Goal: Information Seeking & Learning: Learn about a topic

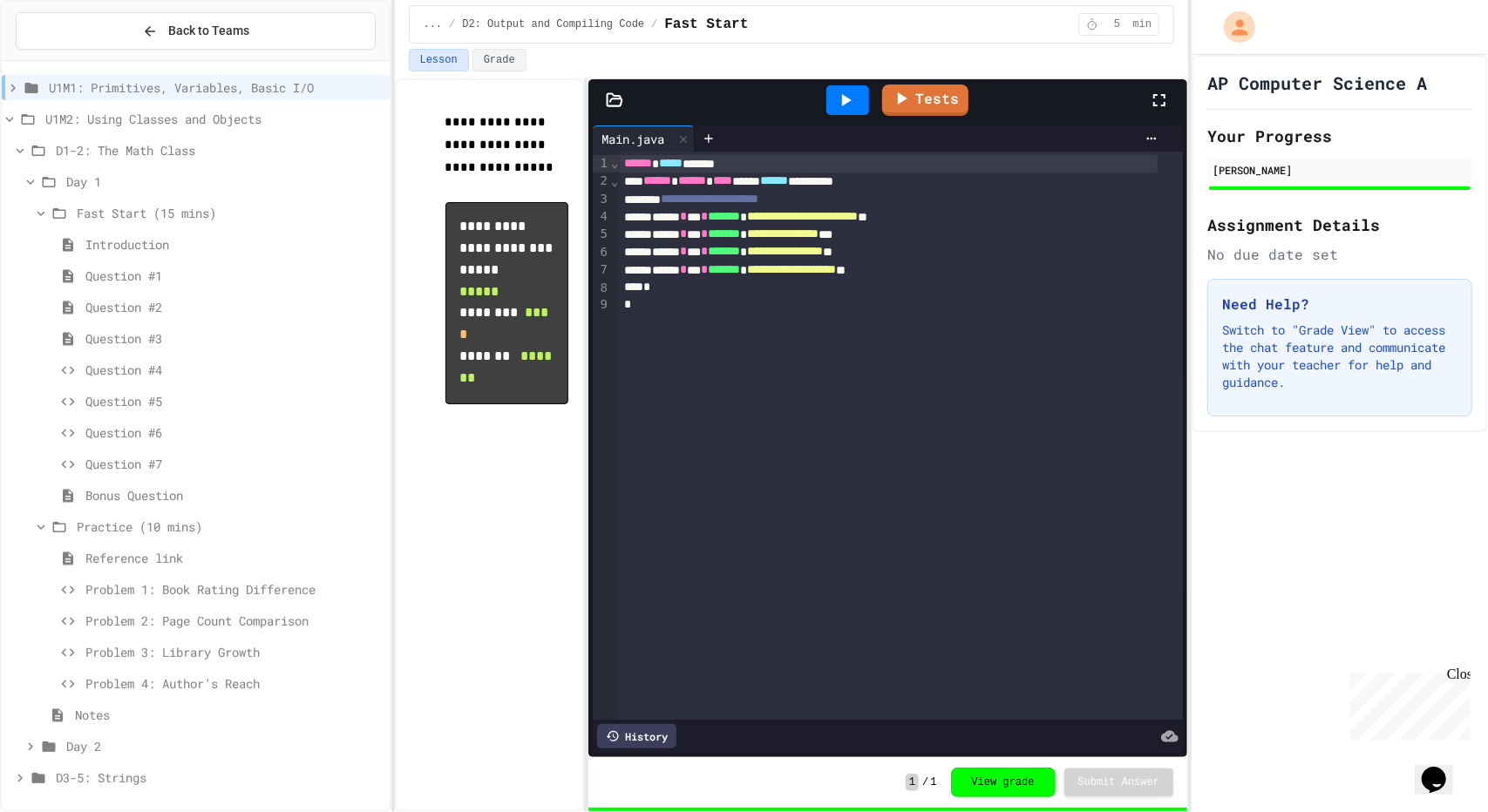
click at [23, 777] on icon at bounding box center [19, 778] width 16 height 16
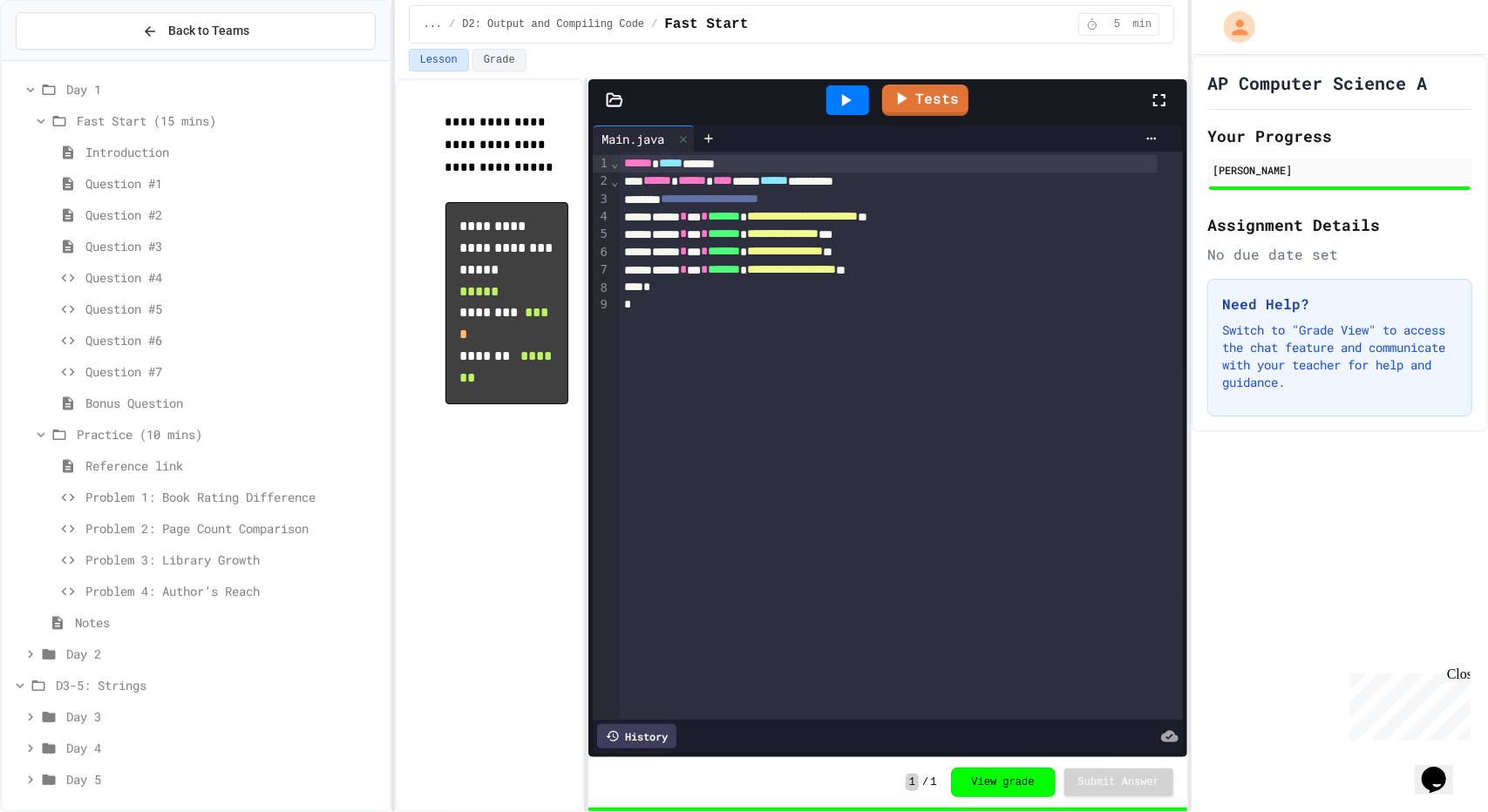
scroll to position [92, 0]
click at [30, 713] on icon at bounding box center [30, 717] width 6 height 8
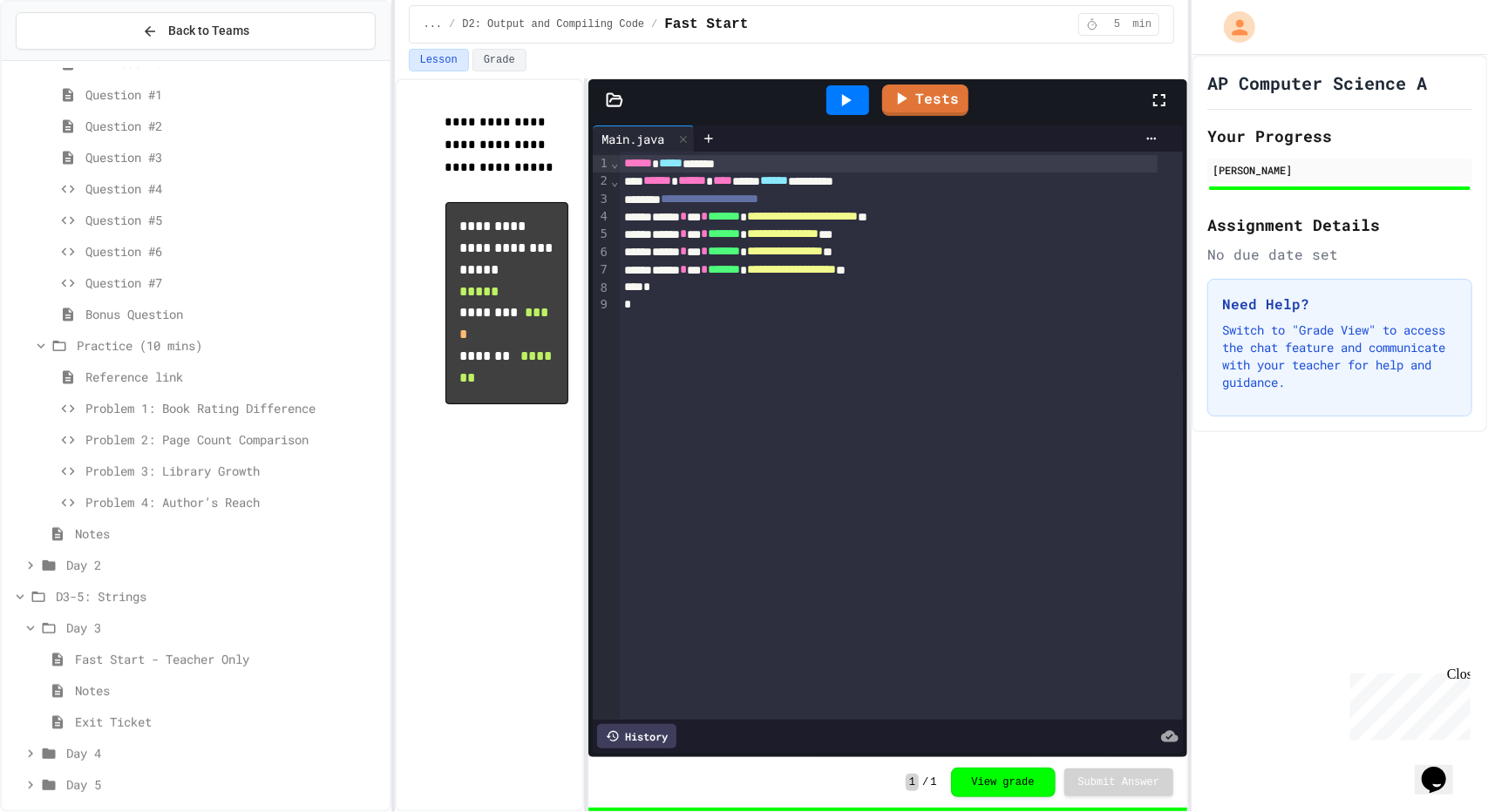
scroll to position [183, 0]
click at [123, 656] on span "Fast Start - Teacher Only" at bounding box center [228, 658] width 307 height 18
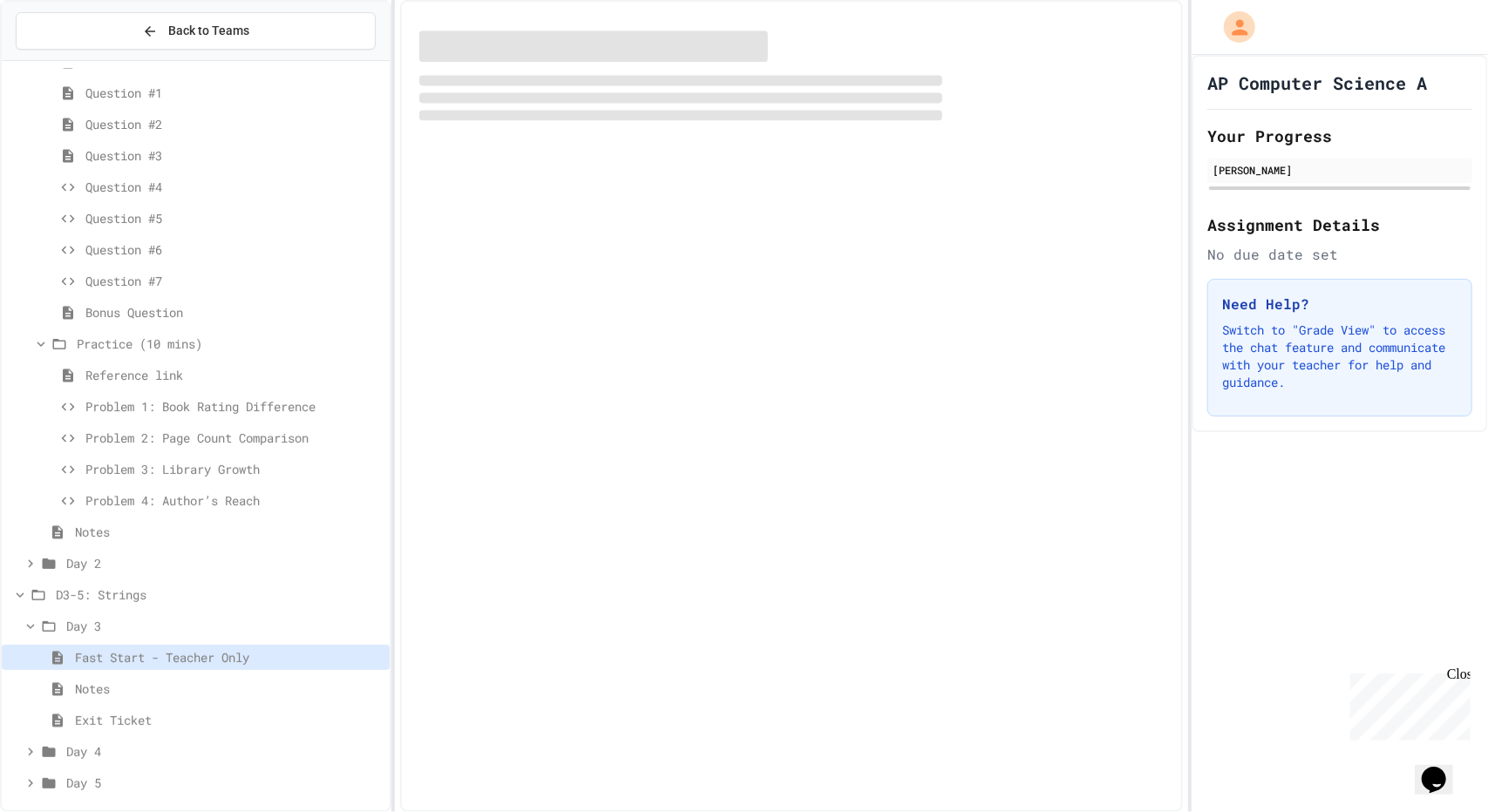
scroll to position [173, 0]
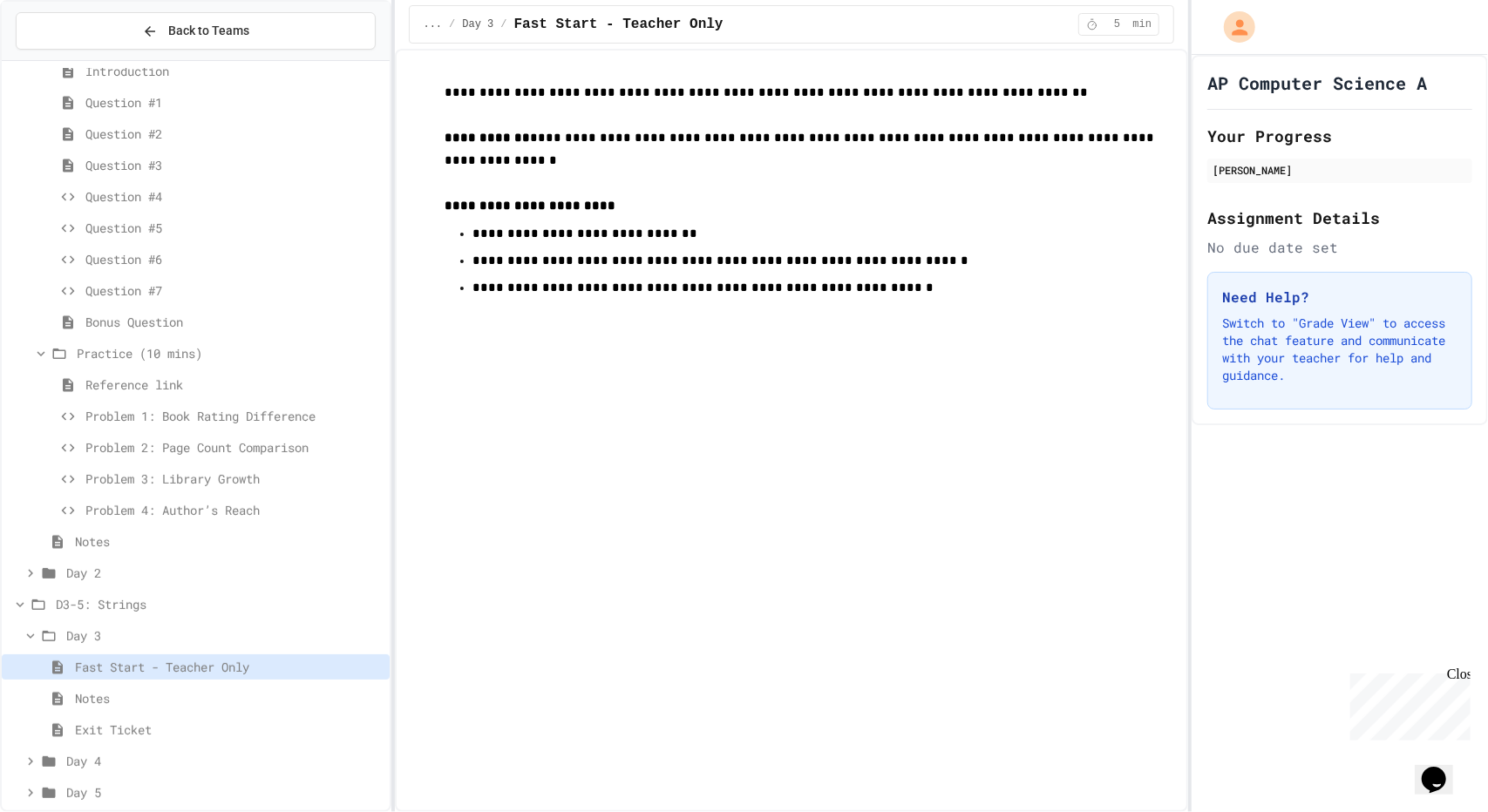
click at [104, 697] on span "Notes" at bounding box center [228, 699] width 307 height 18
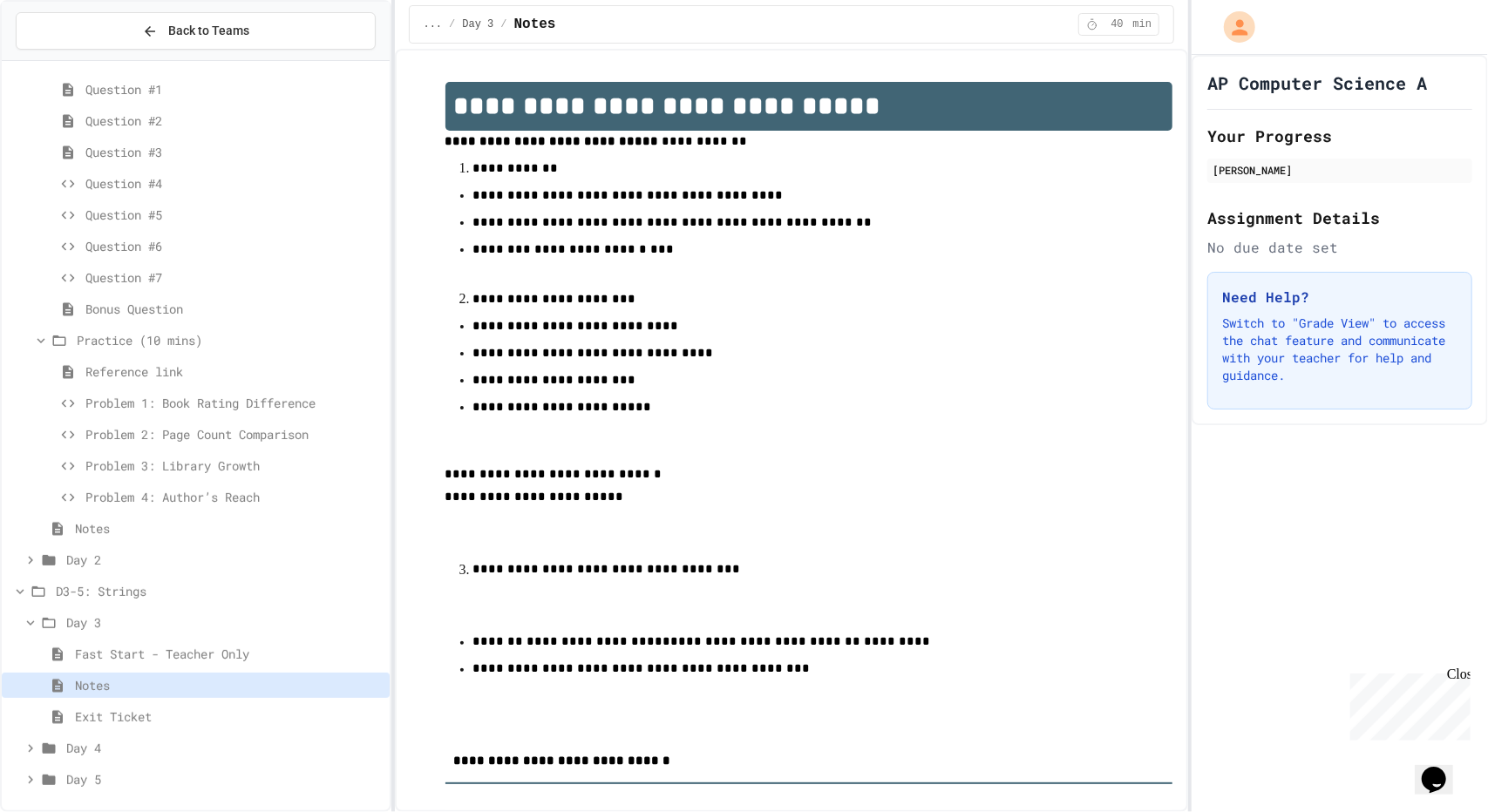
click at [96, 719] on span "Exit Ticket" at bounding box center [228, 717] width 307 height 18
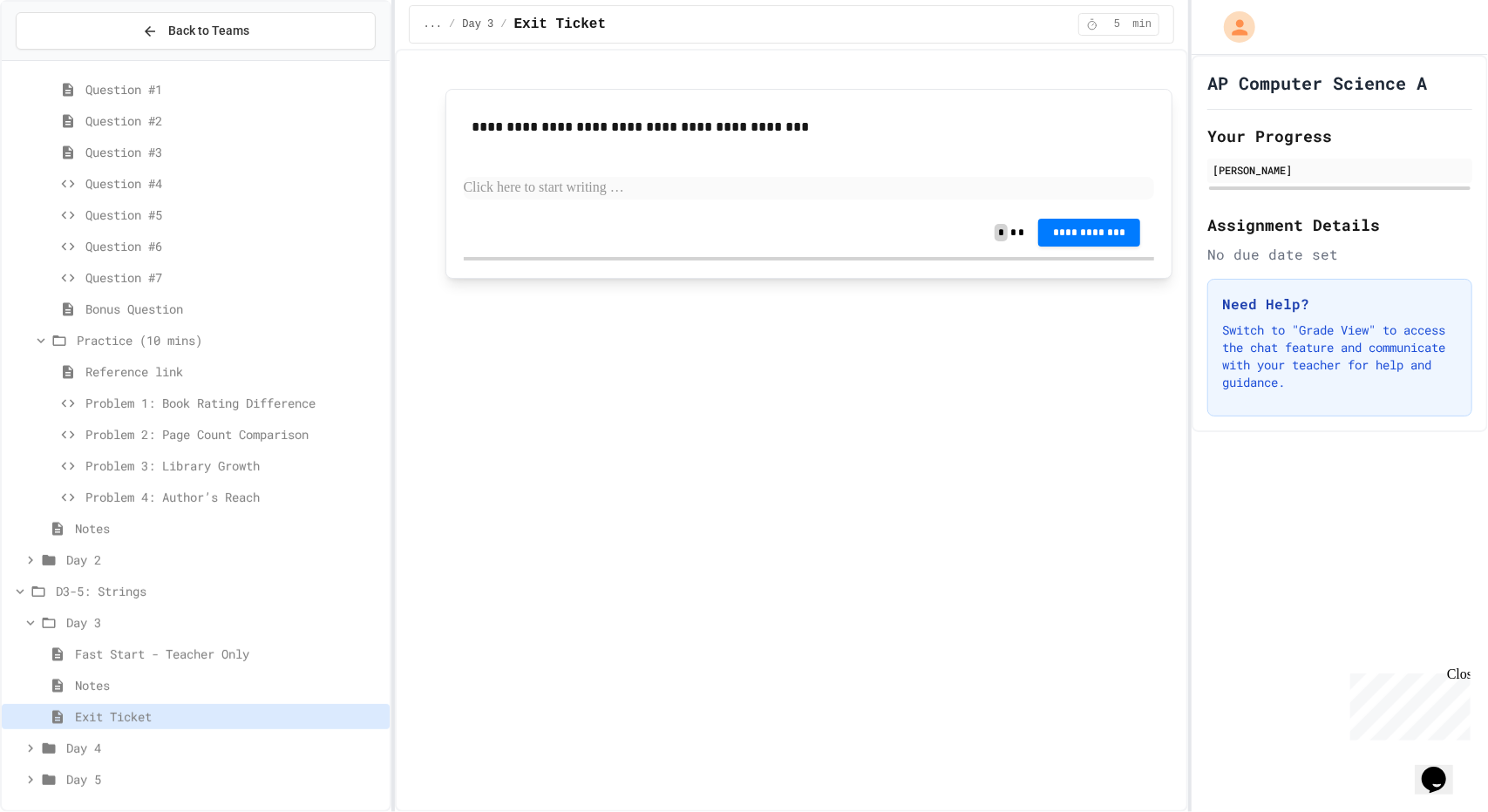
scroll to position [186, 0]
click at [26, 741] on icon at bounding box center [30, 748] width 16 height 16
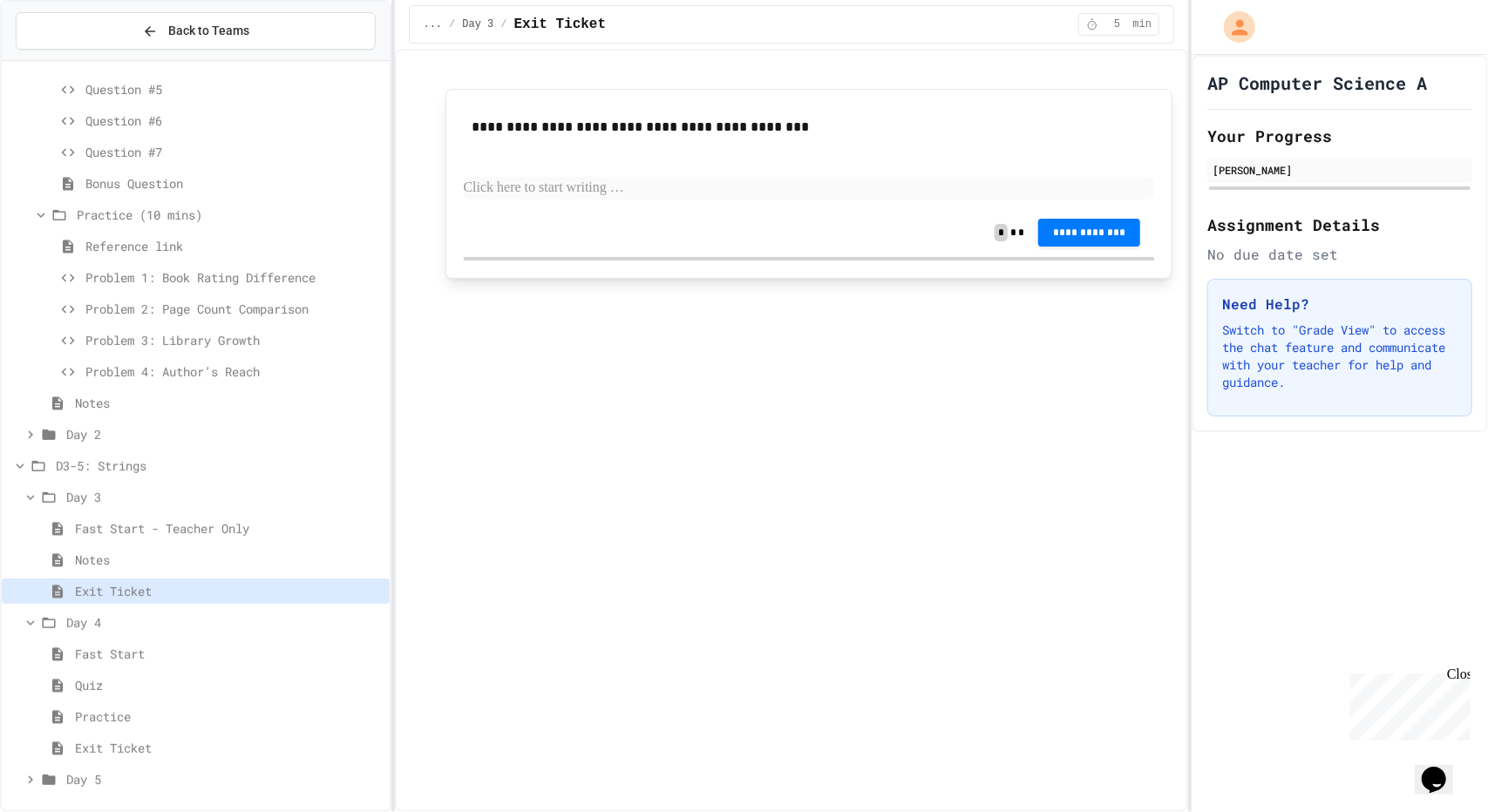
click at [102, 645] on span "Fast Start" at bounding box center [228, 654] width 307 height 18
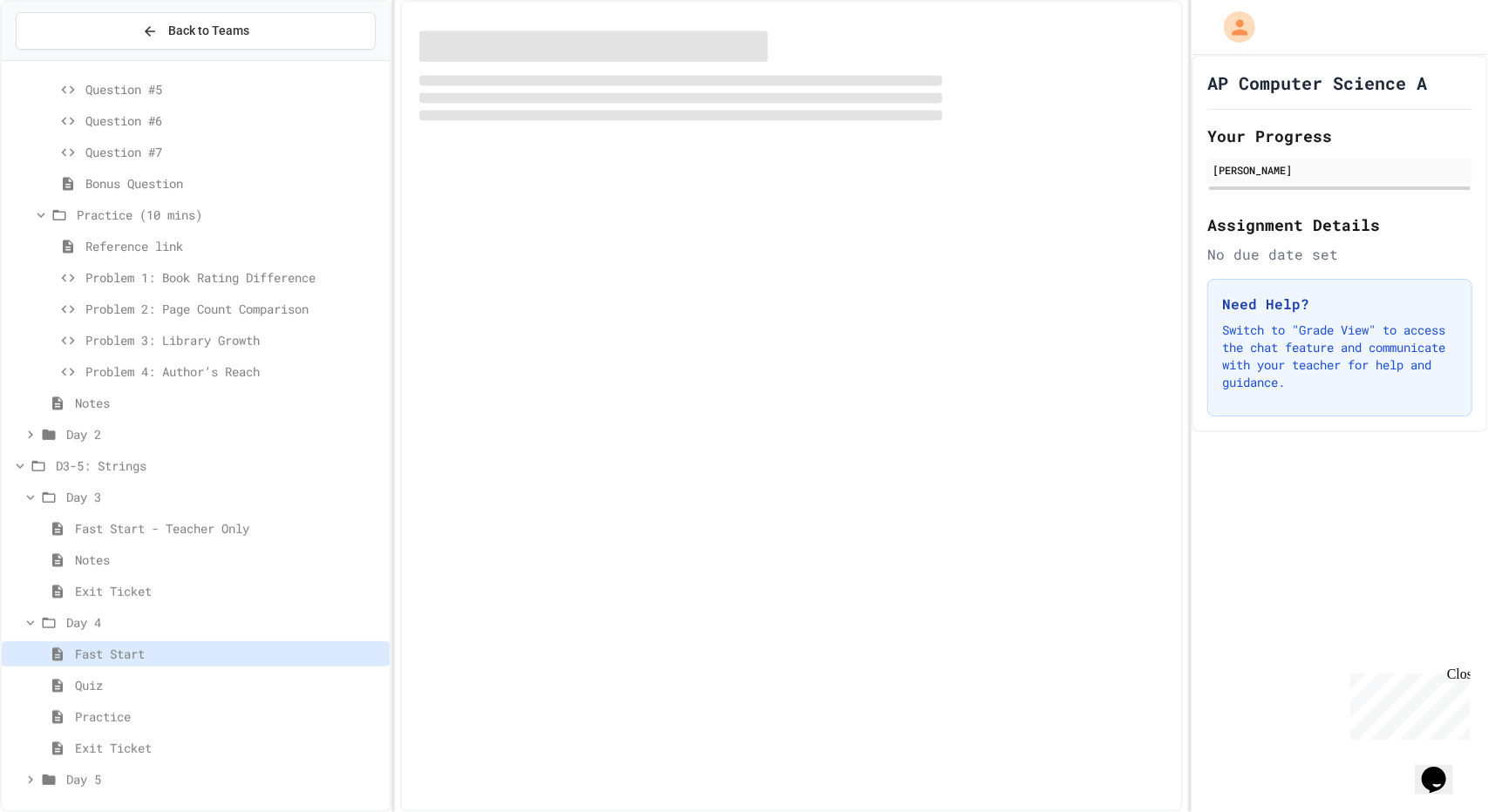
scroll to position [299, 0]
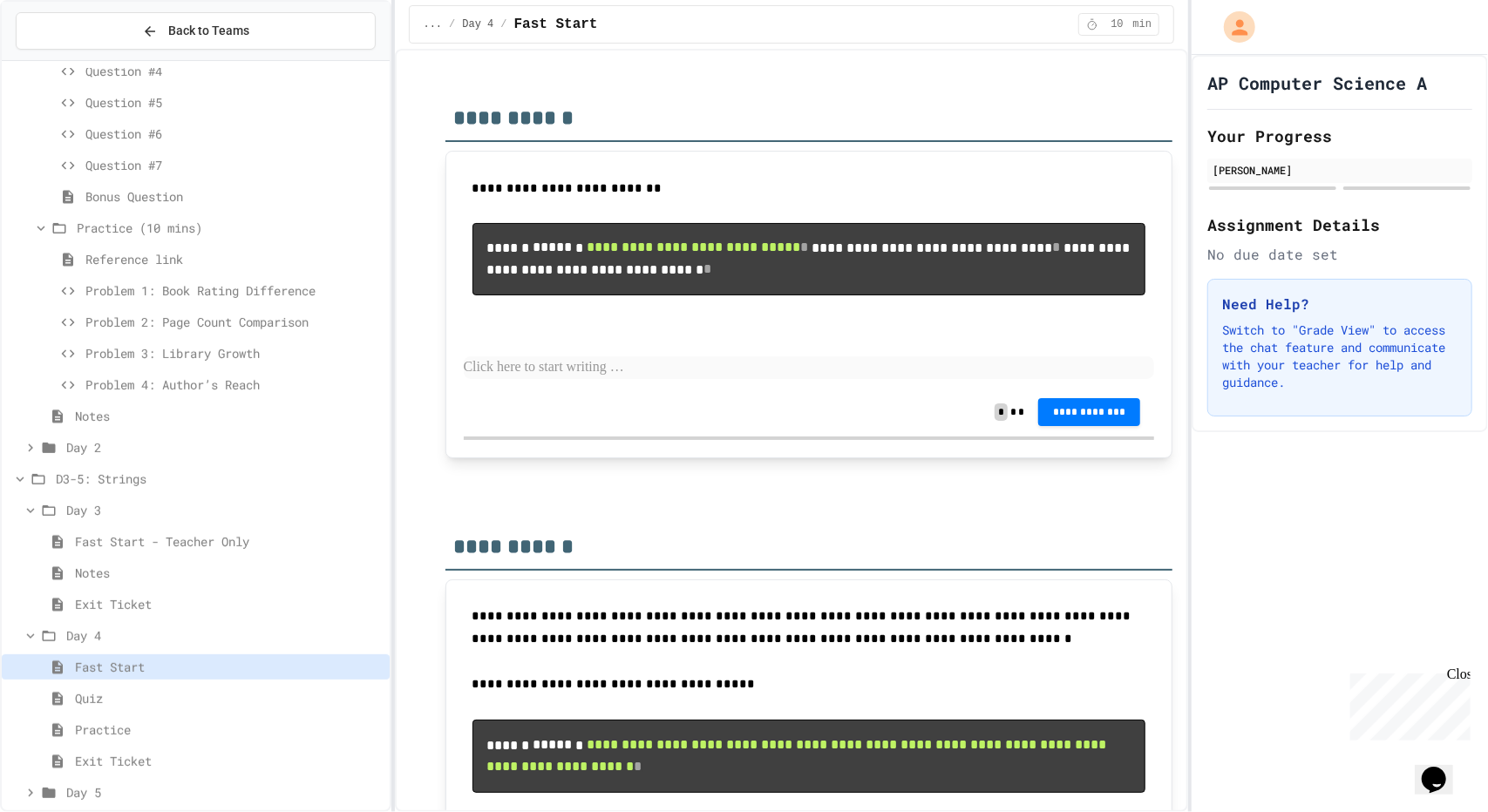
click at [100, 691] on span "Quiz" at bounding box center [228, 699] width 307 height 18
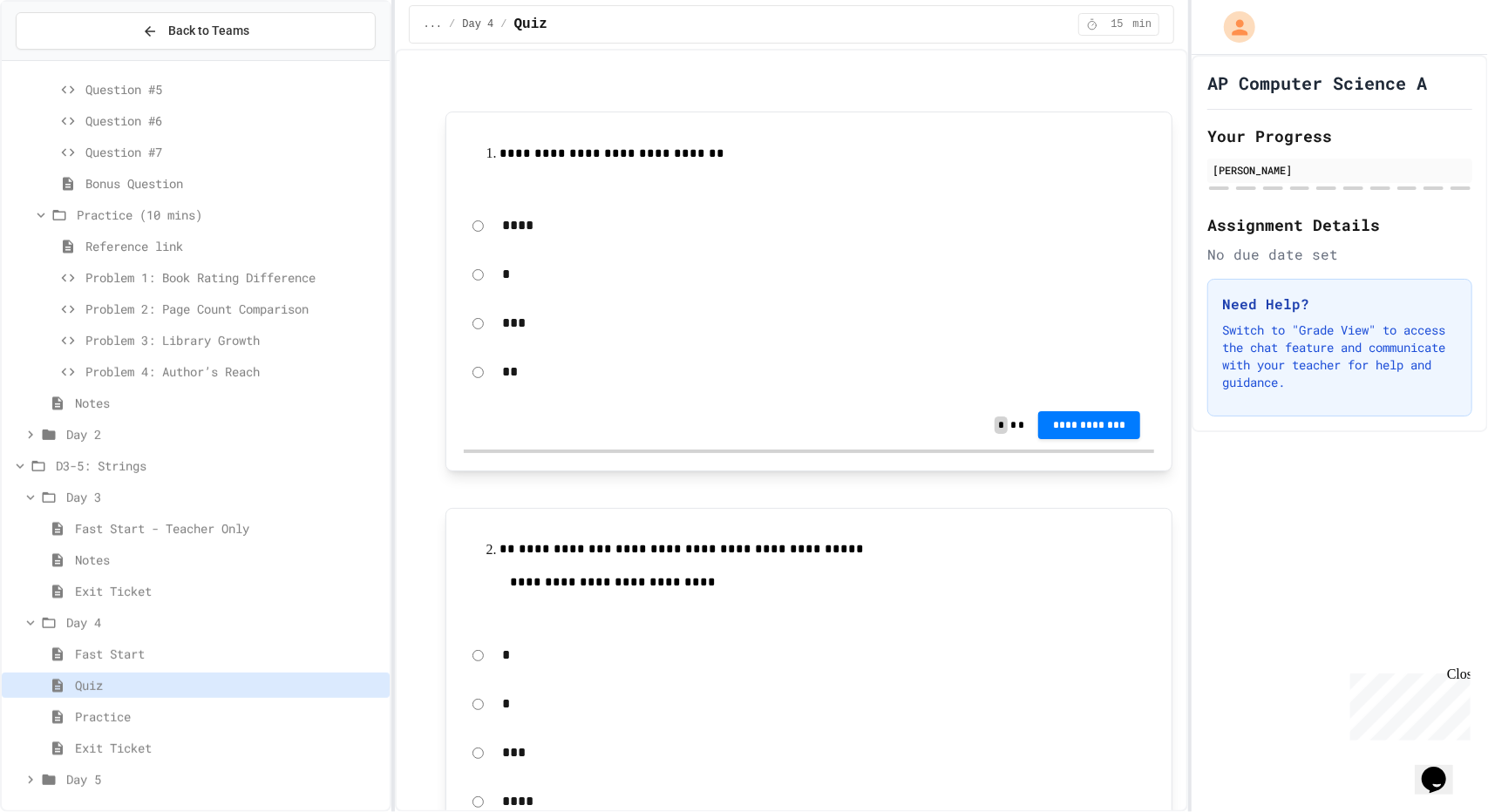
click at [109, 715] on span "Practice" at bounding box center [228, 717] width 307 height 18
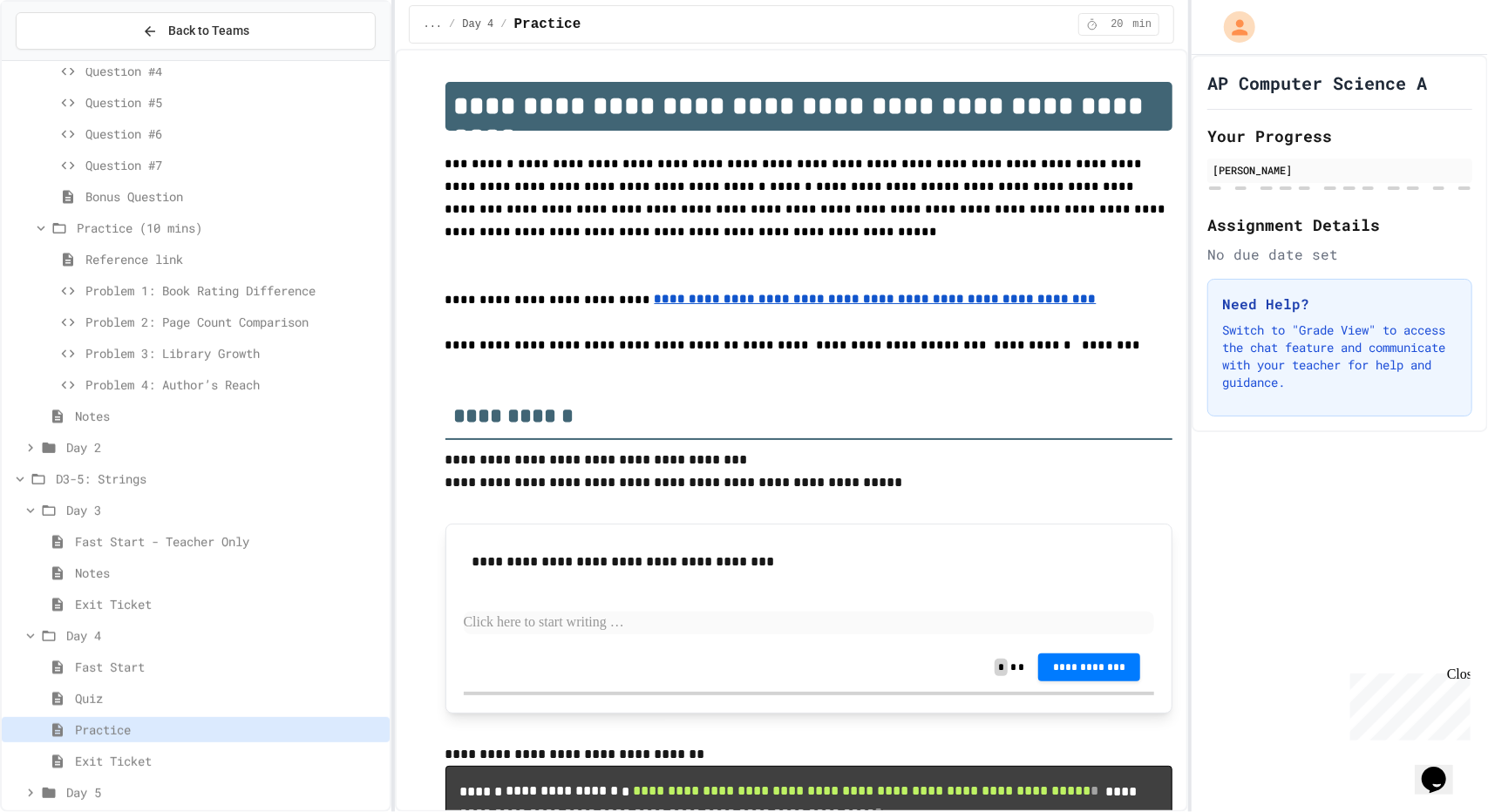
scroll to position [312, 0]
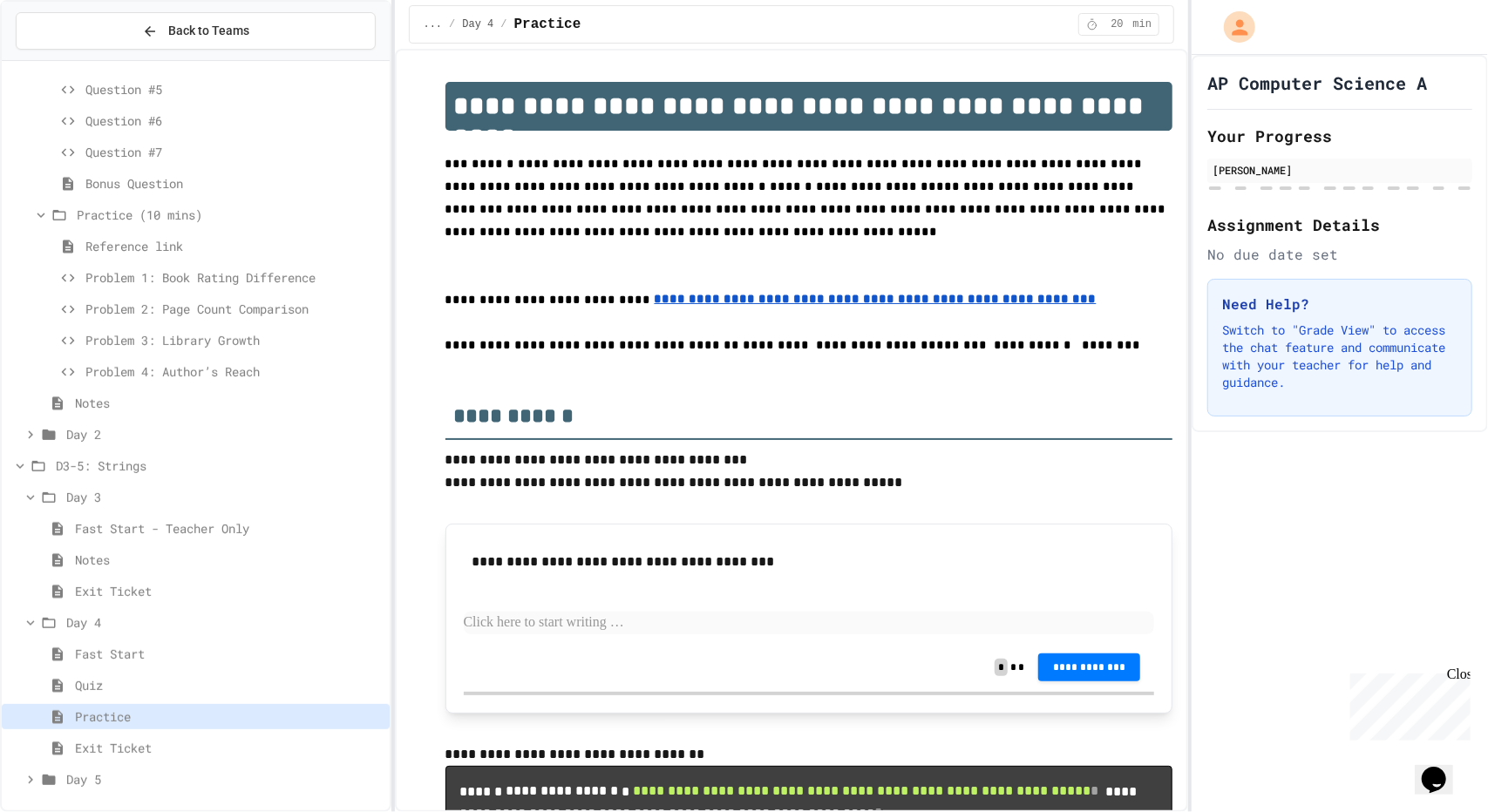
click at [114, 744] on span "Exit Ticket" at bounding box center [228, 748] width 307 height 18
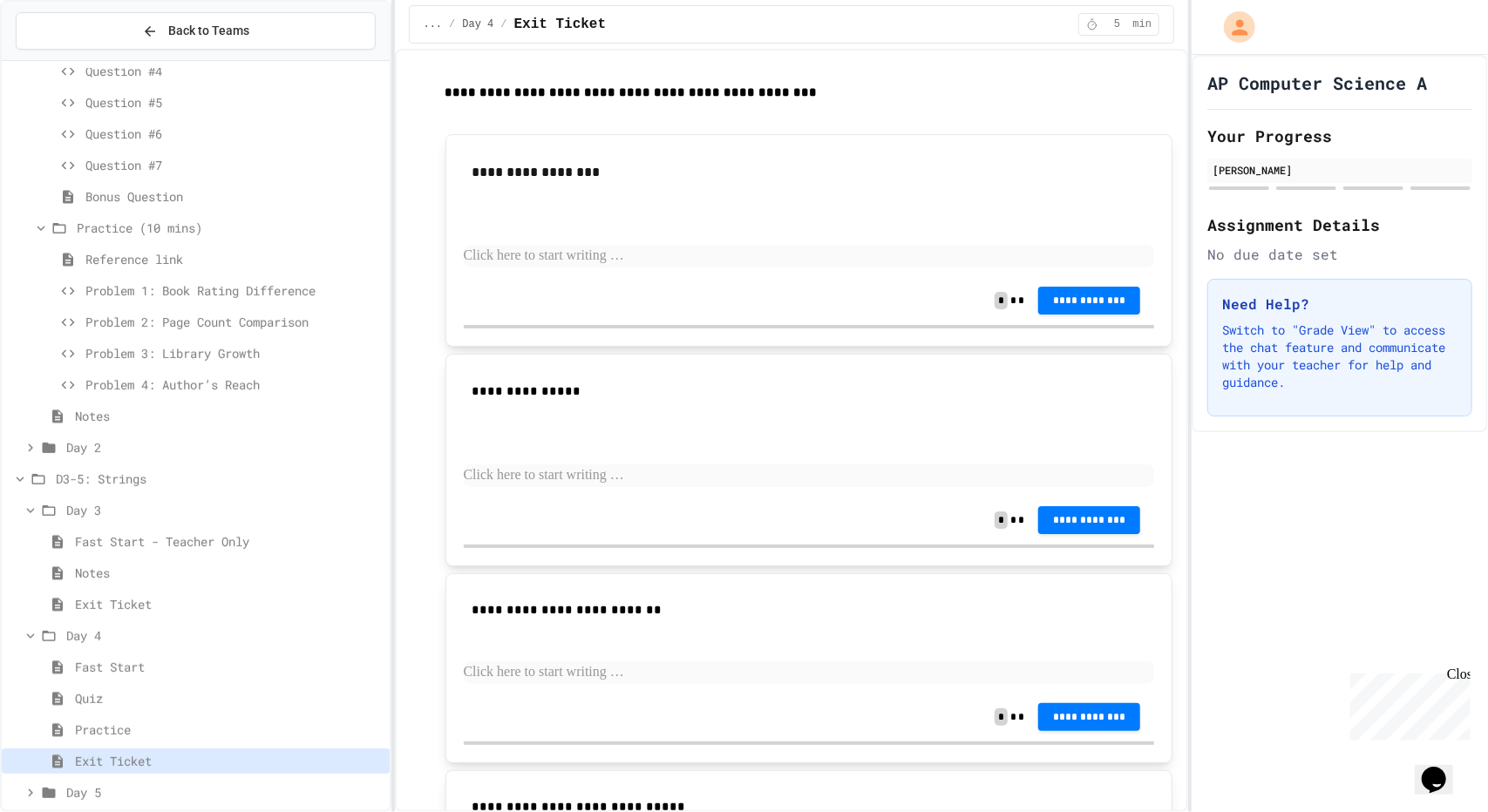
scroll to position [312, 0]
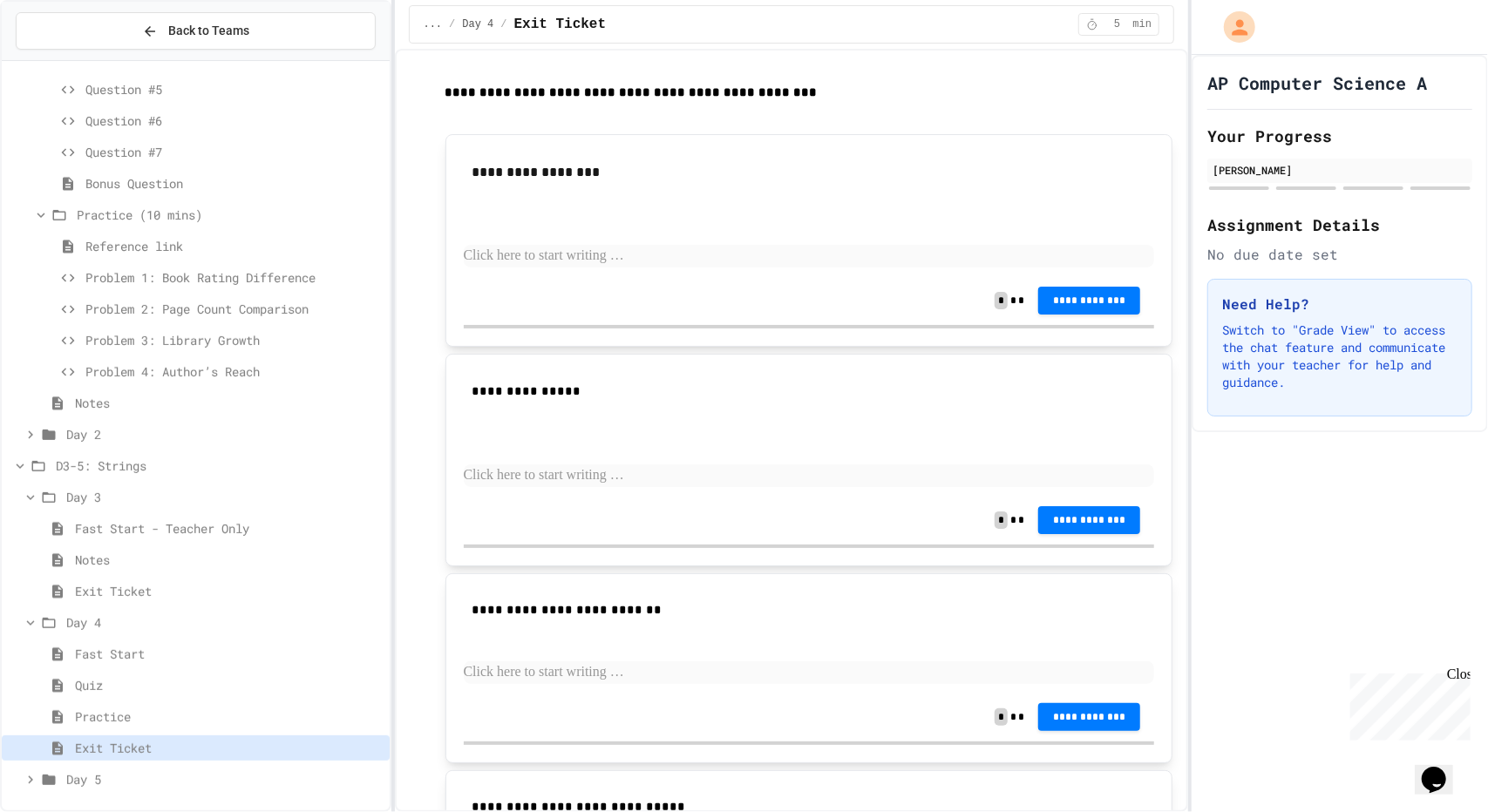
click at [30, 764] on div "Exit Ticket" at bounding box center [196, 751] width 388 height 31
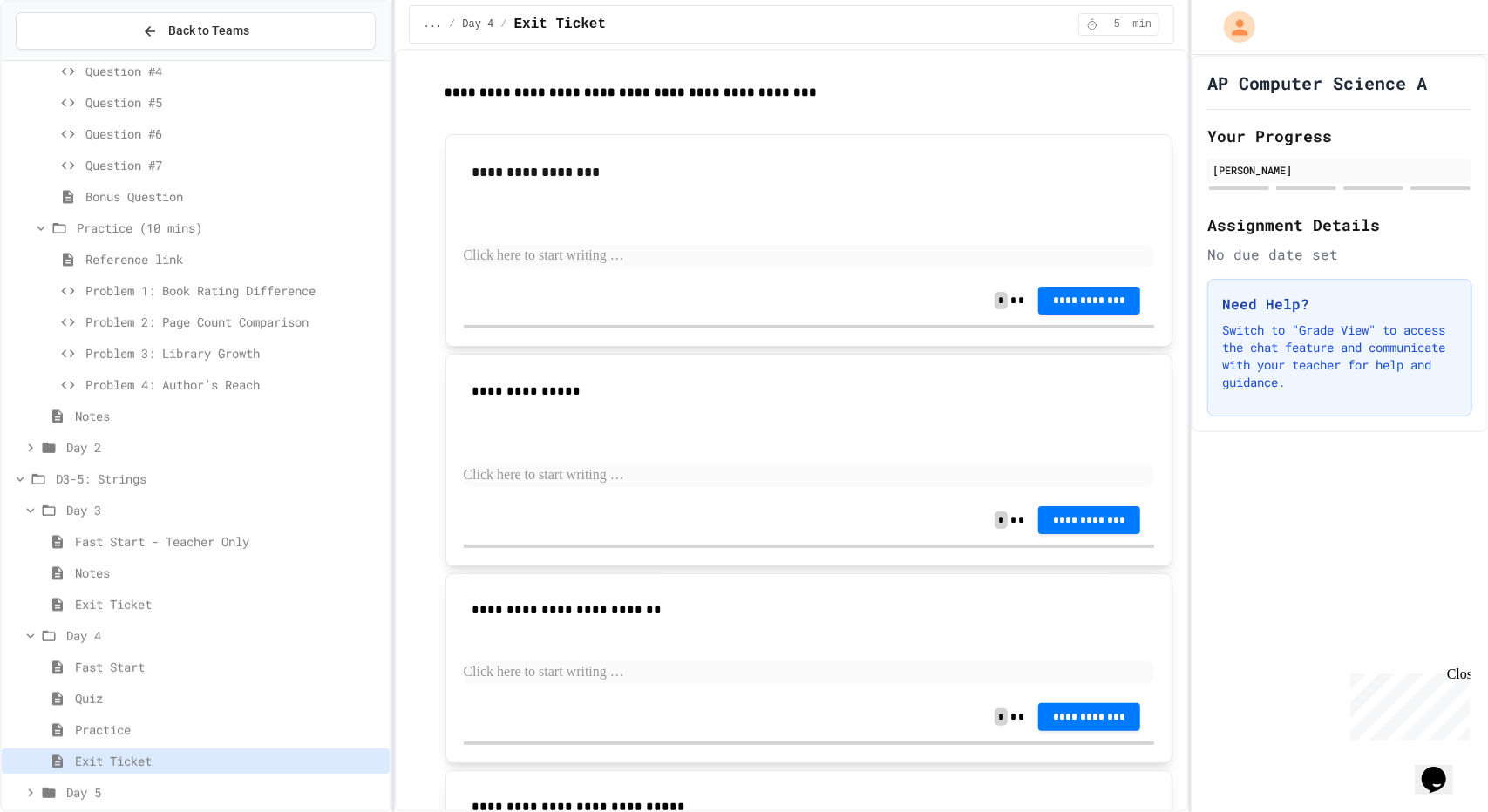
click at [31, 789] on icon at bounding box center [30, 793] width 16 height 16
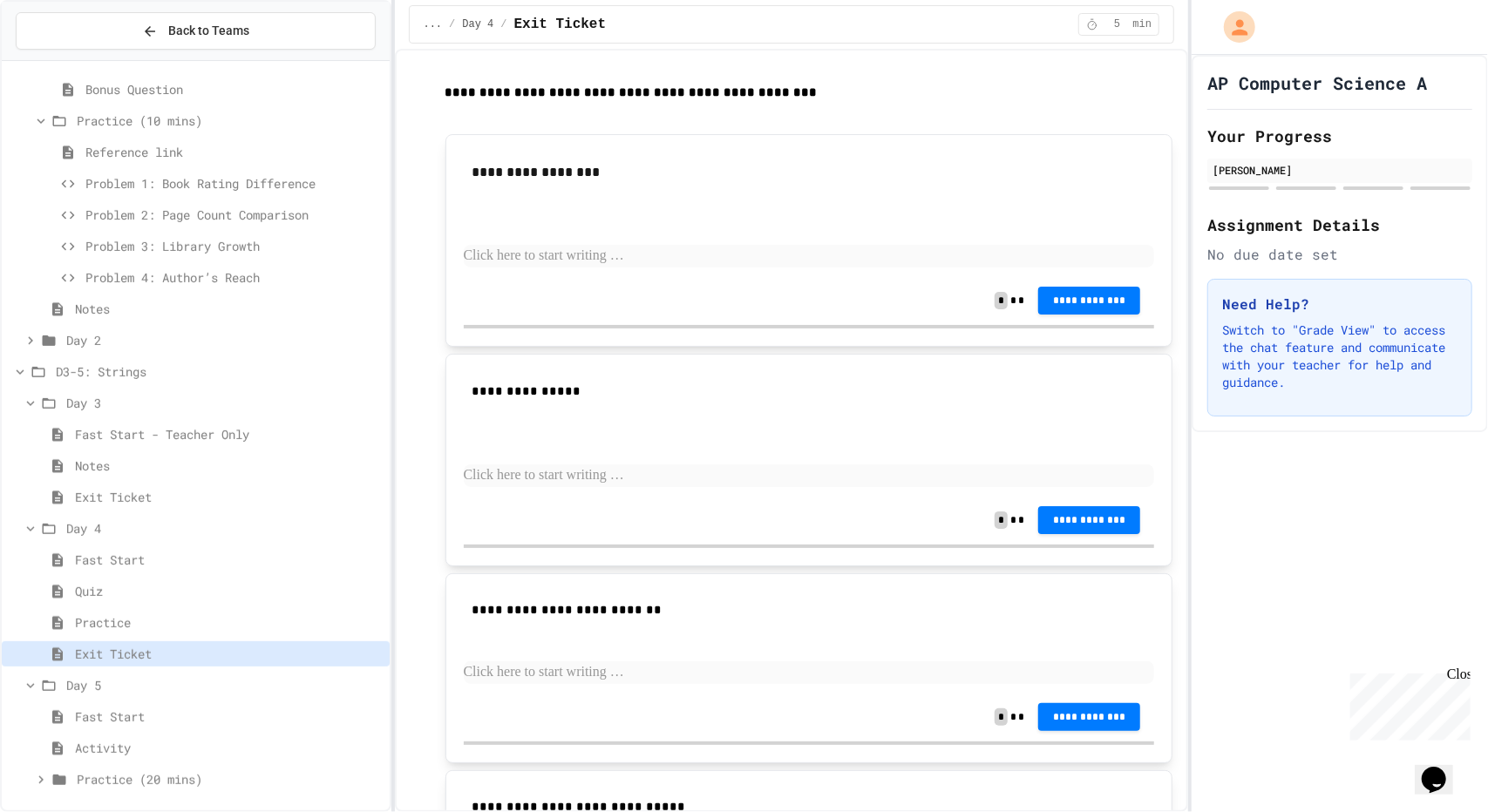
click at [90, 722] on span "Fast Start" at bounding box center [228, 717] width 307 height 18
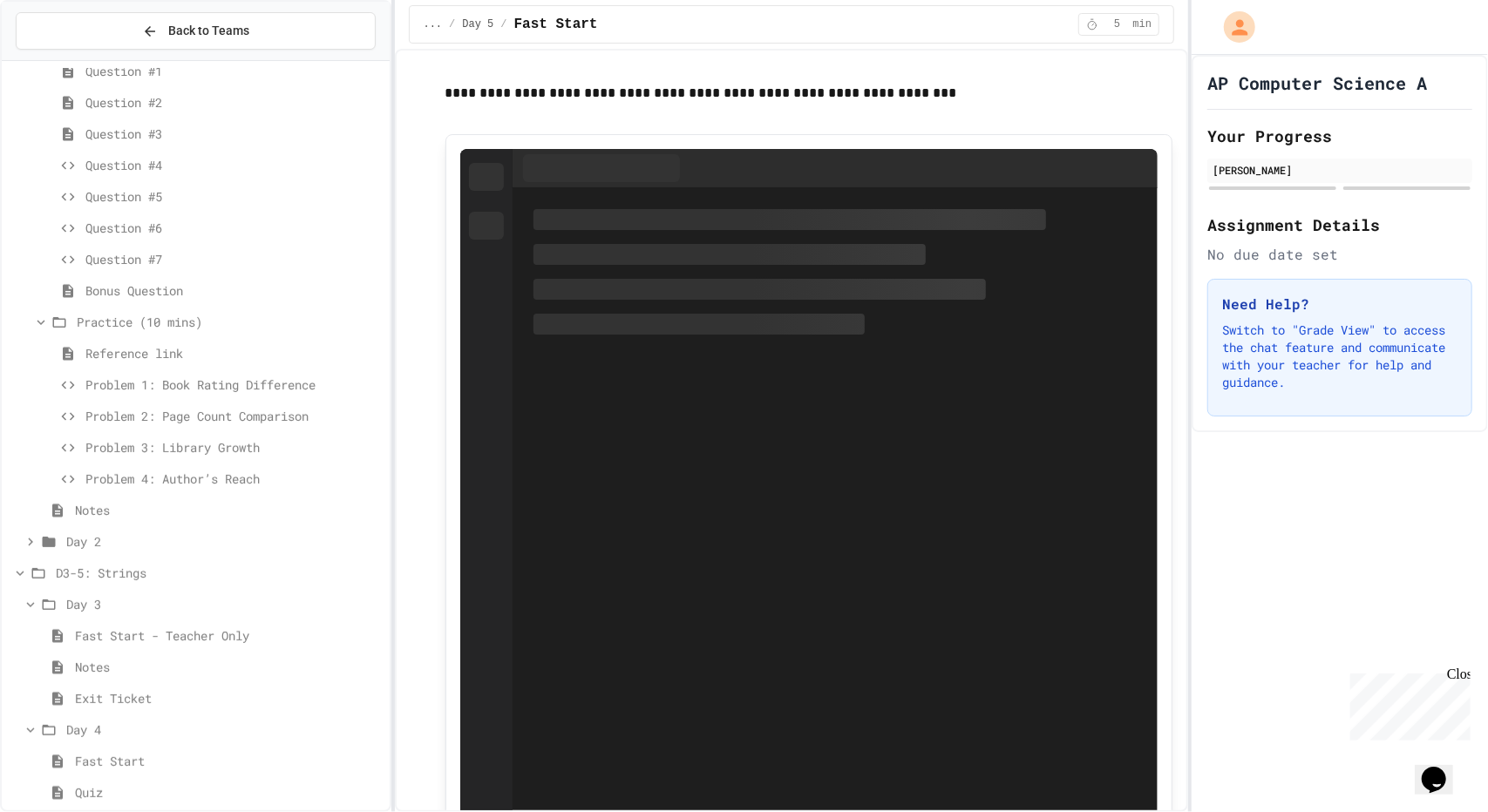
scroll to position [180, 0]
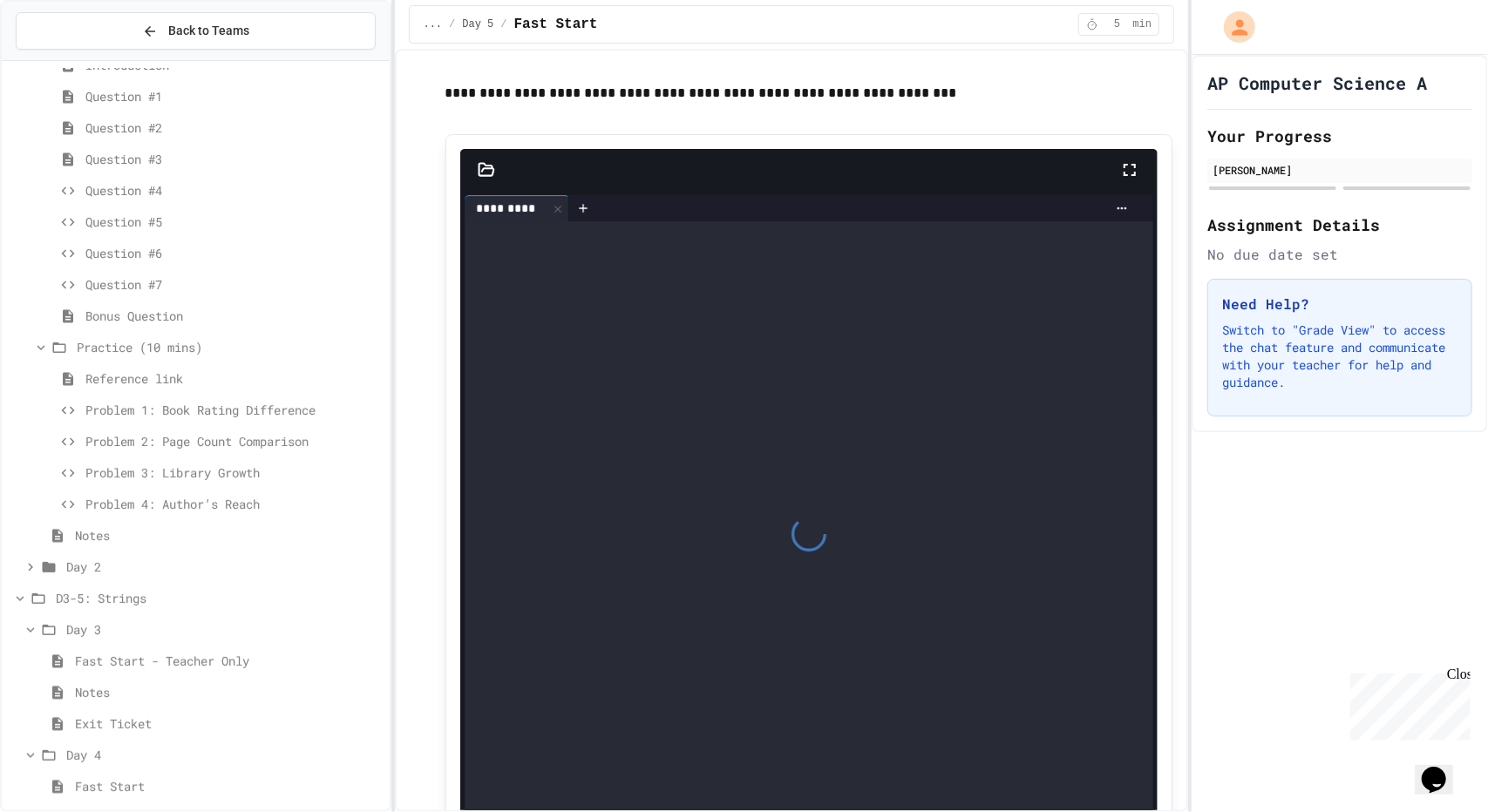
click at [24, 561] on icon at bounding box center [30, 567] width 16 height 16
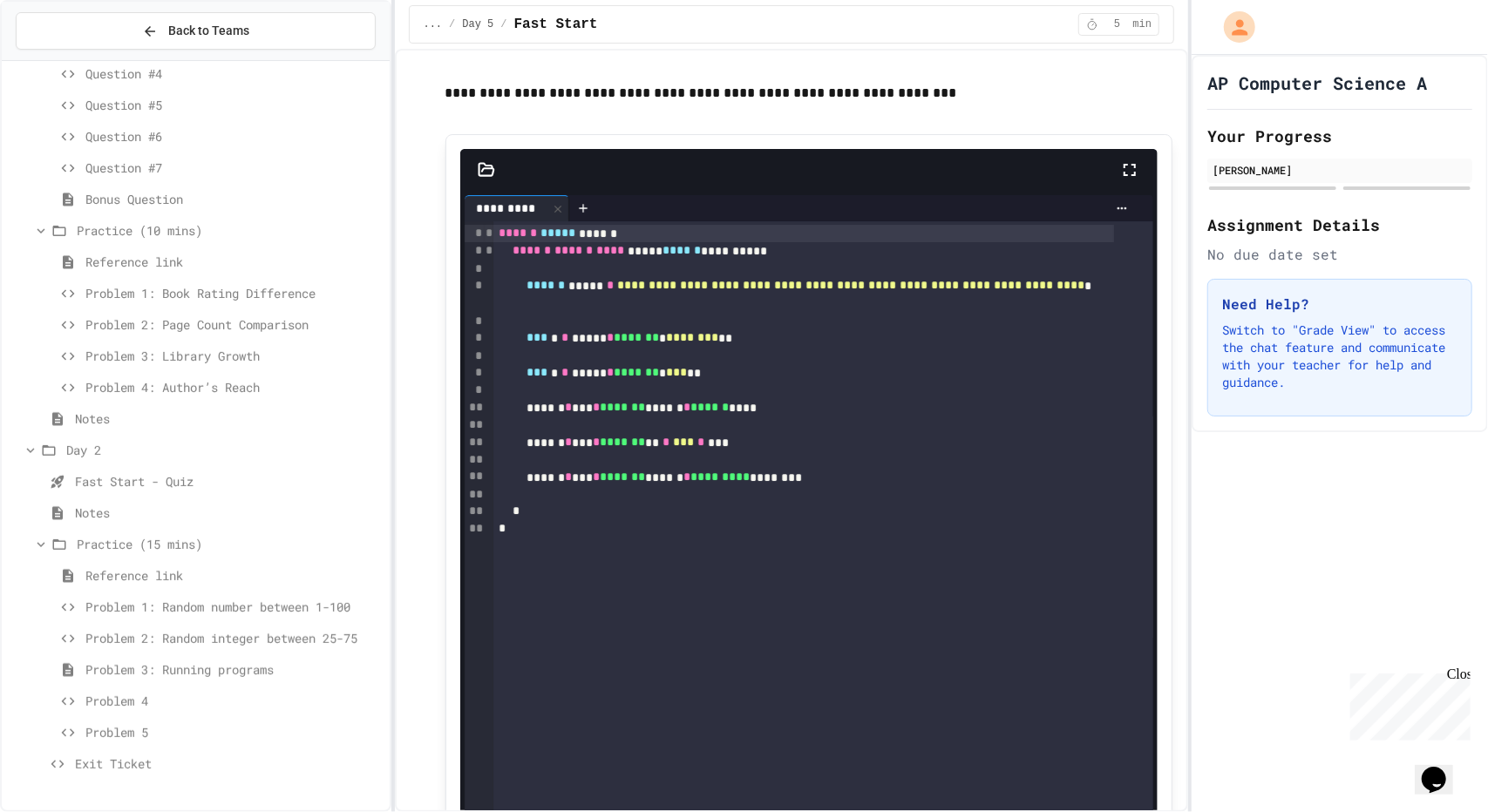
scroll to position [298, 0]
click at [112, 567] on span "Reference link" at bounding box center [234, 574] width 297 height 18
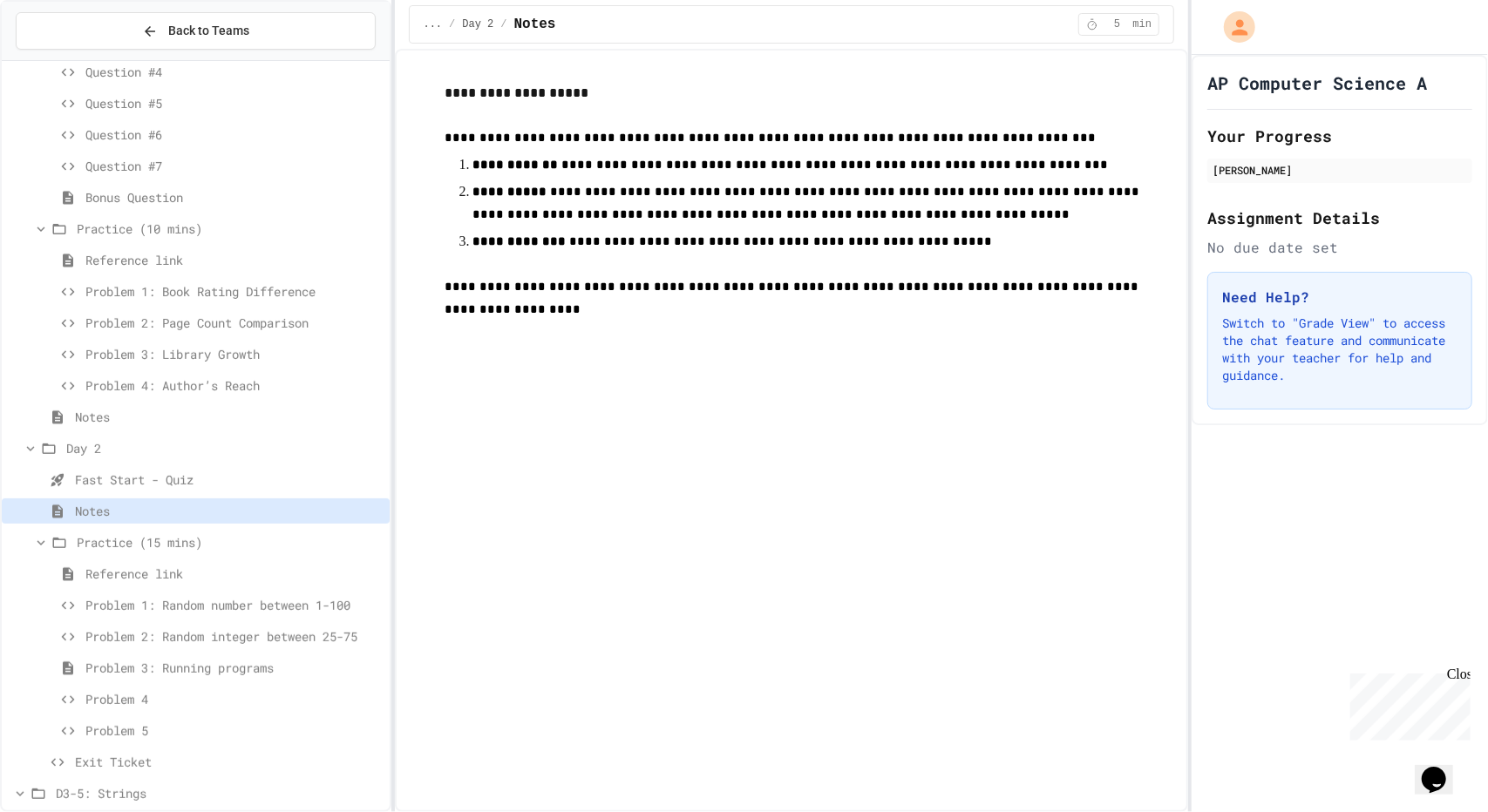
click at [134, 555] on div "Practice (15 mins)" at bounding box center [196, 545] width 388 height 31
click at [114, 575] on span "Reference link" at bounding box center [234, 574] width 297 height 18
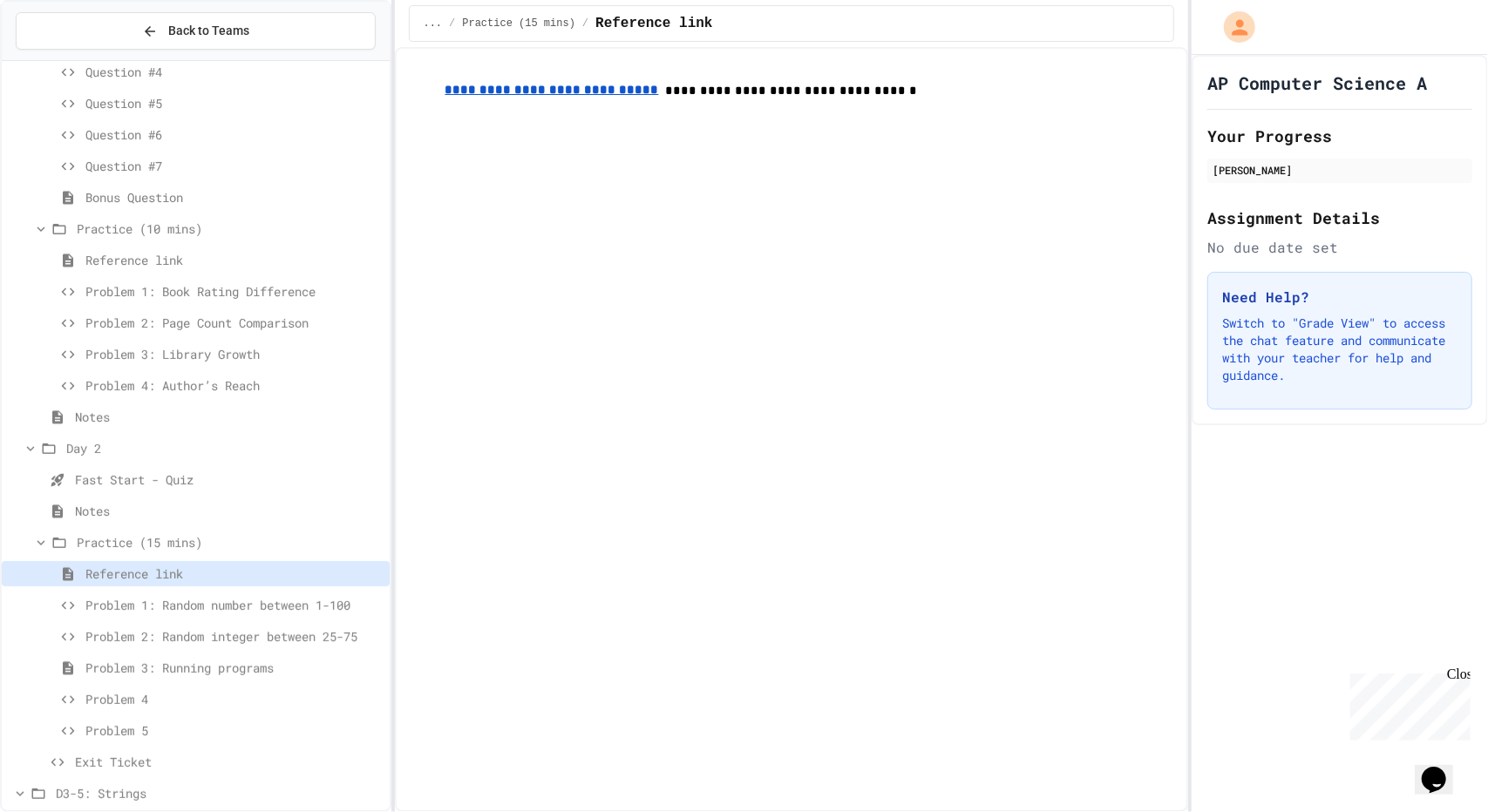
click at [98, 615] on div "Problem 1: Random number between 1-100" at bounding box center [196, 604] width 388 height 25
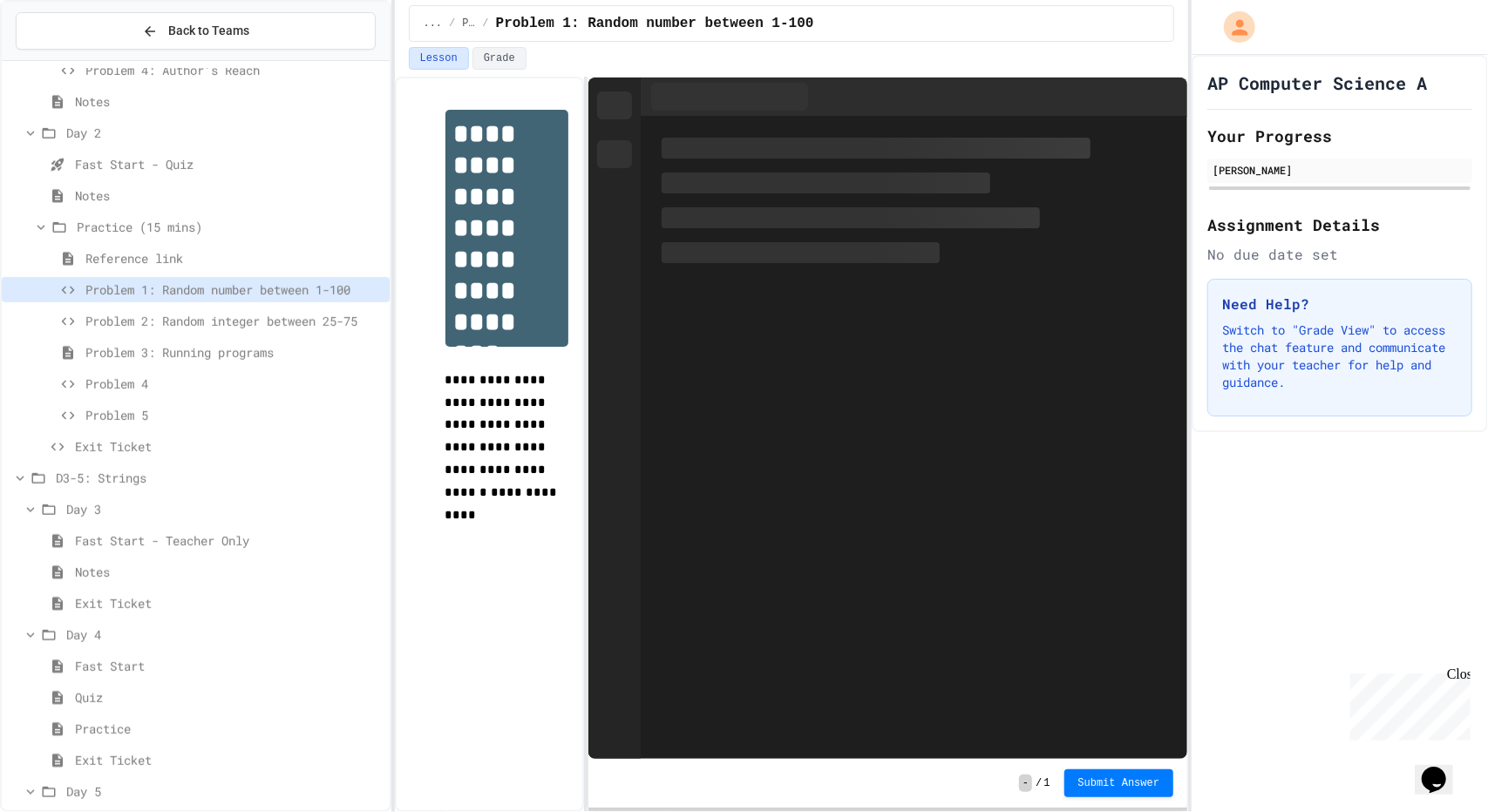
scroll to position [624, 0]
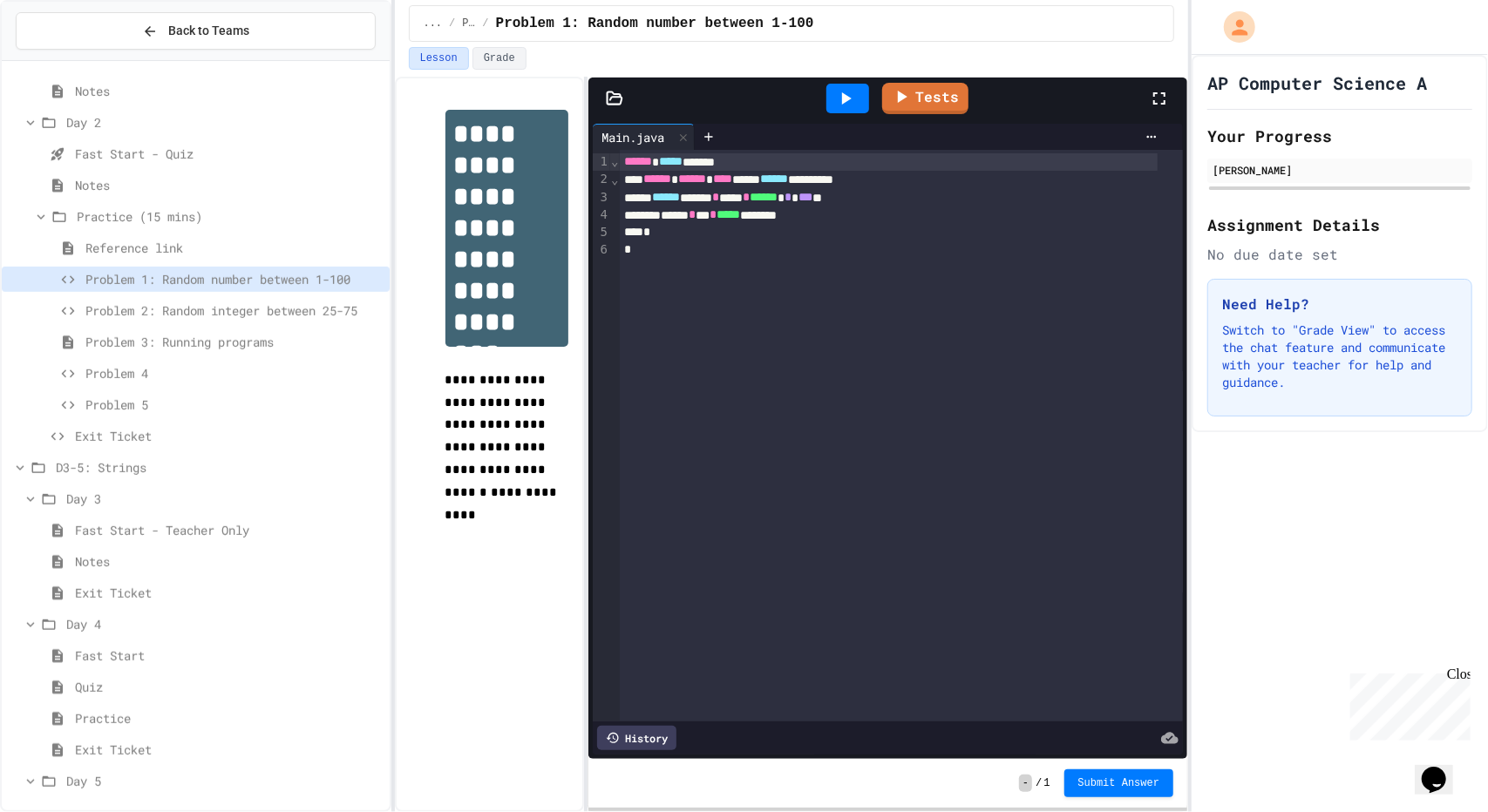
click at [14, 449] on div "Exit Ticket" at bounding box center [196, 439] width 388 height 31
click at [11, 470] on div "D3-5: Strings" at bounding box center [196, 467] width 388 height 25
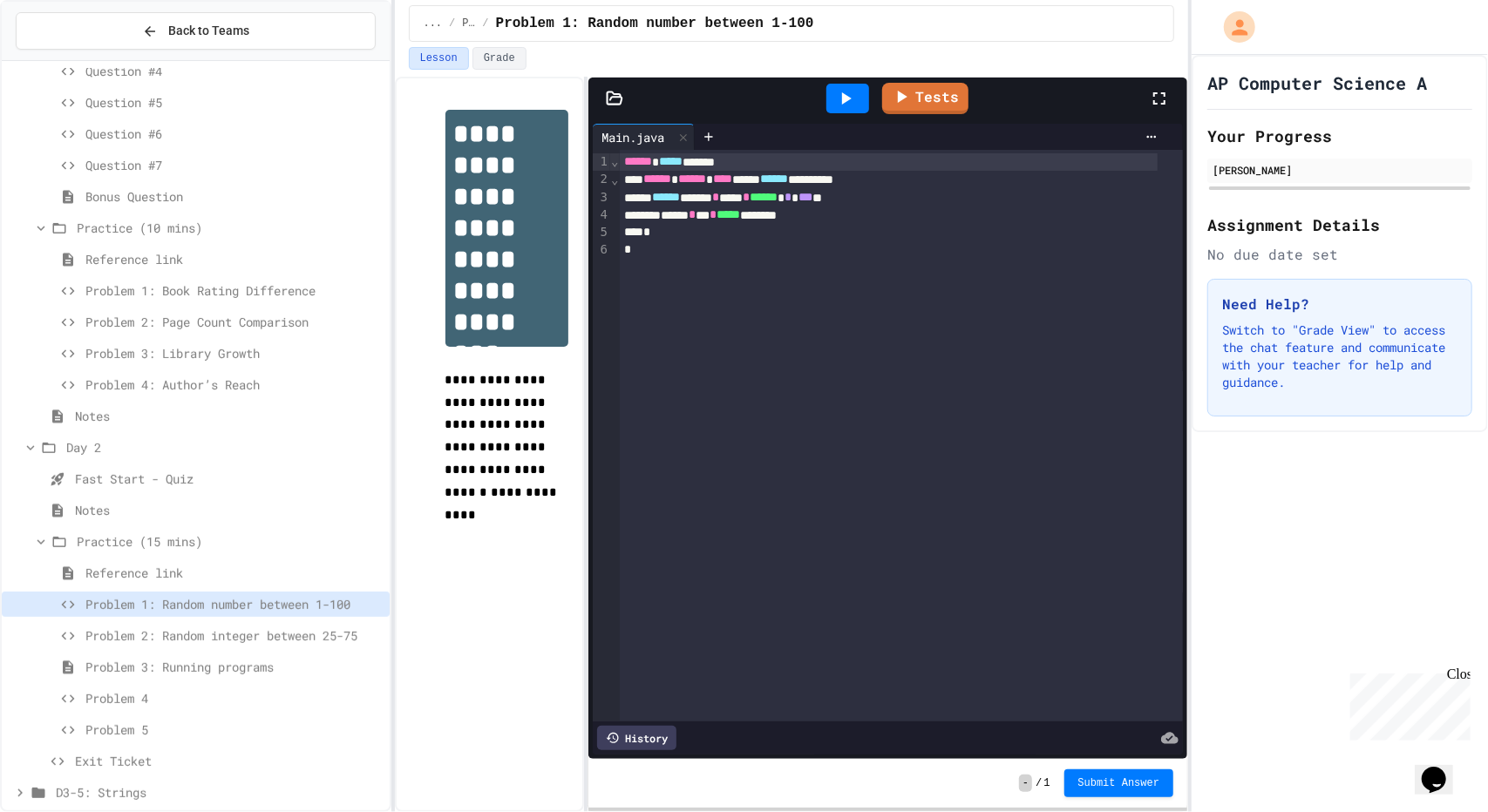
scroll to position [312, 0]
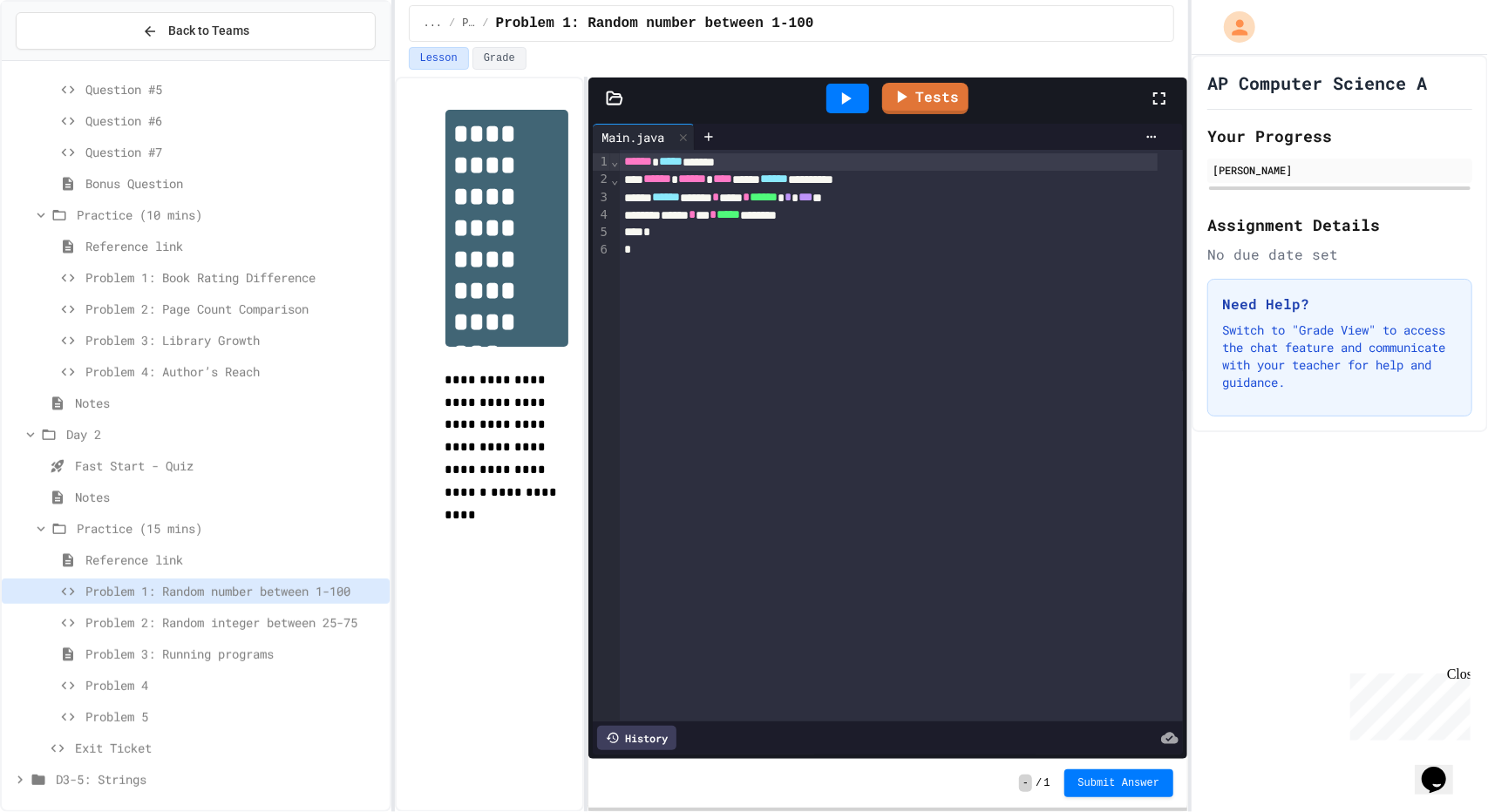
click at [128, 626] on span "Problem 2: Random integer between 25-75" at bounding box center [234, 623] width 297 height 18
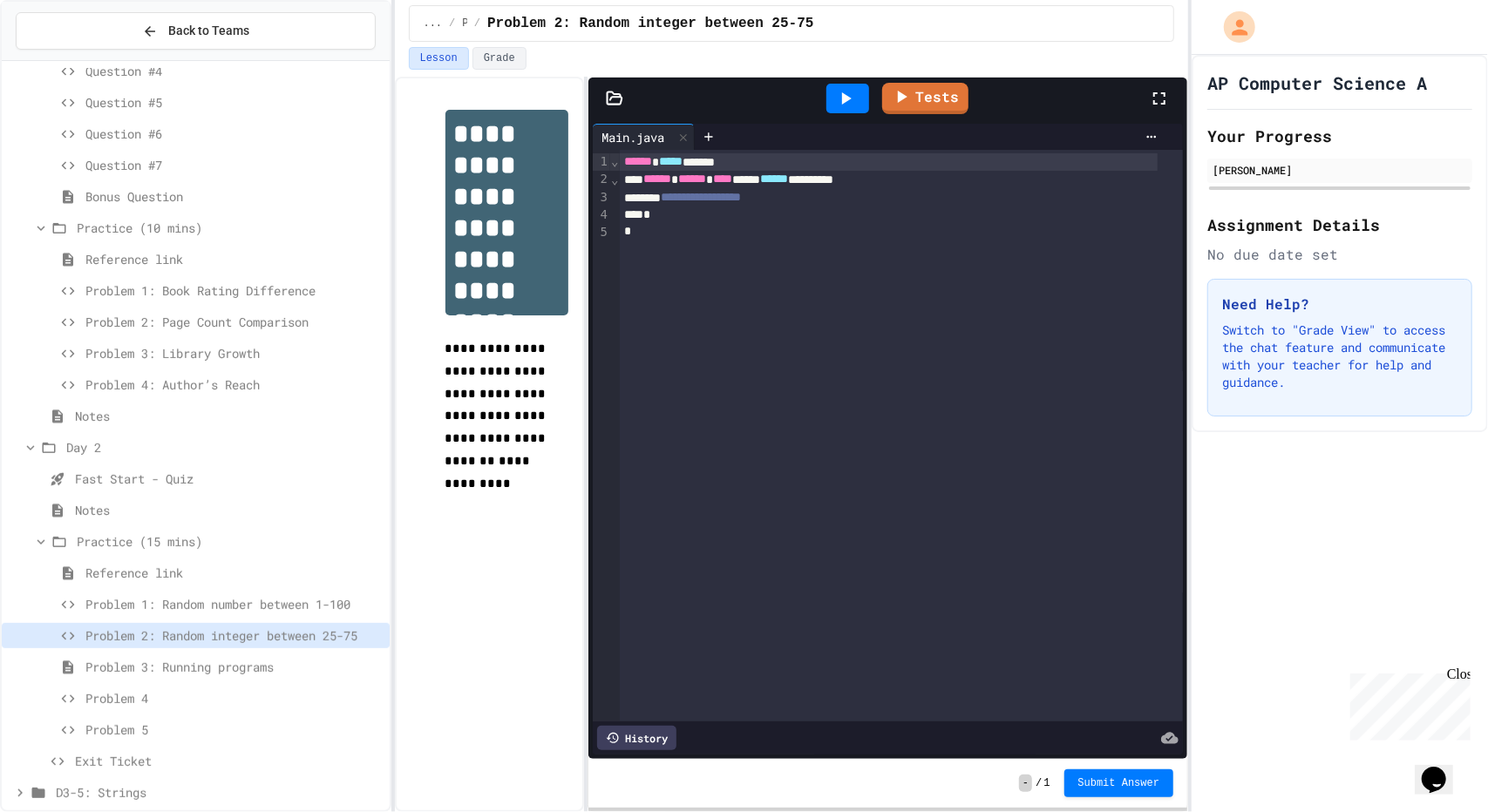
click at [112, 605] on span "Problem 1: Random number between 1-100" at bounding box center [234, 604] width 297 height 18
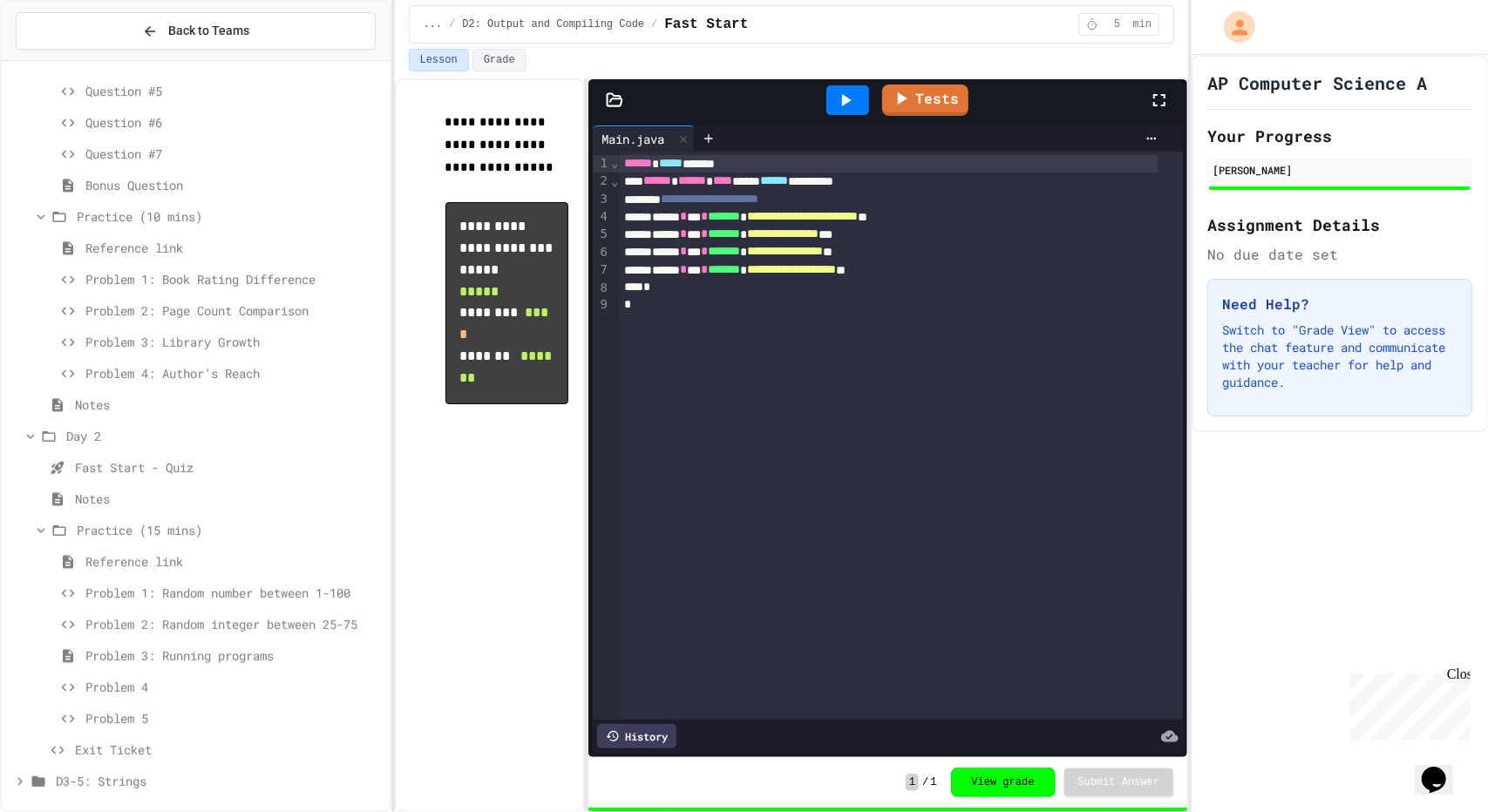
scroll to position [312, 0]
click at [173, 591] on span "Problem 1: Random number between 1-100" at bounding box center [234, 591] width 297 height 18
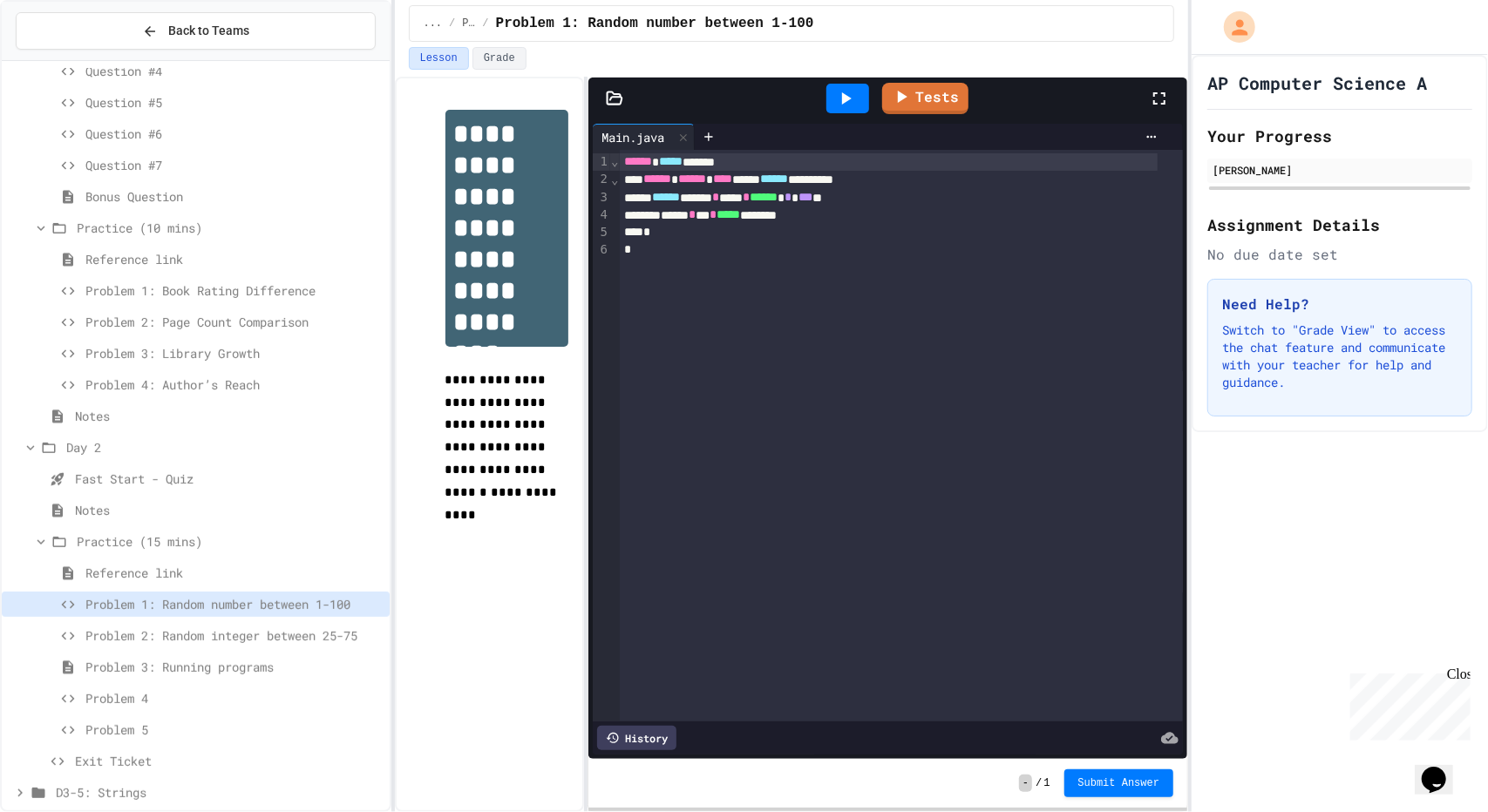
scroll to position [312, 0]
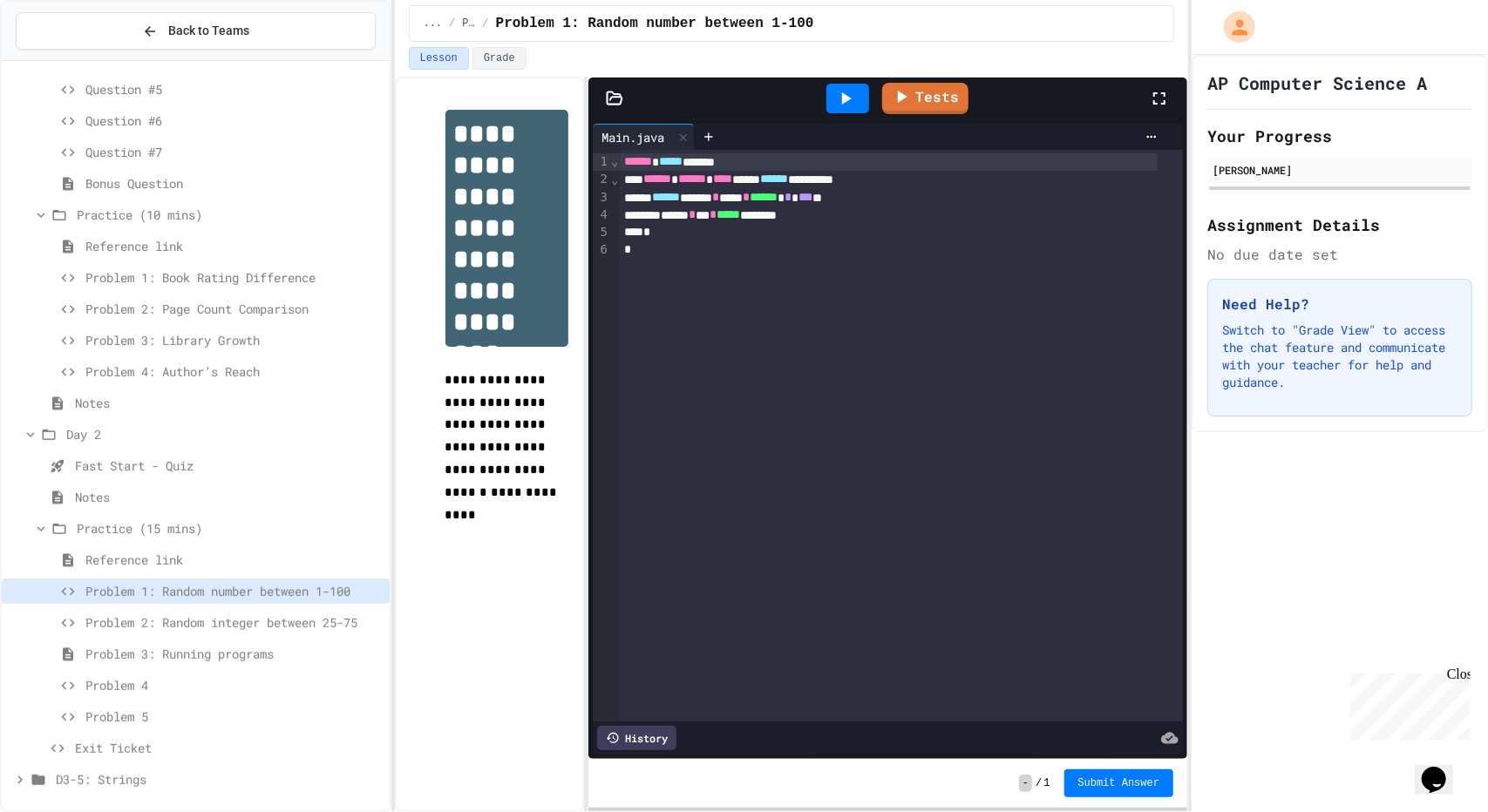
click at [857, 98] on icon at bounding box center [846, 98] width 21 height 21
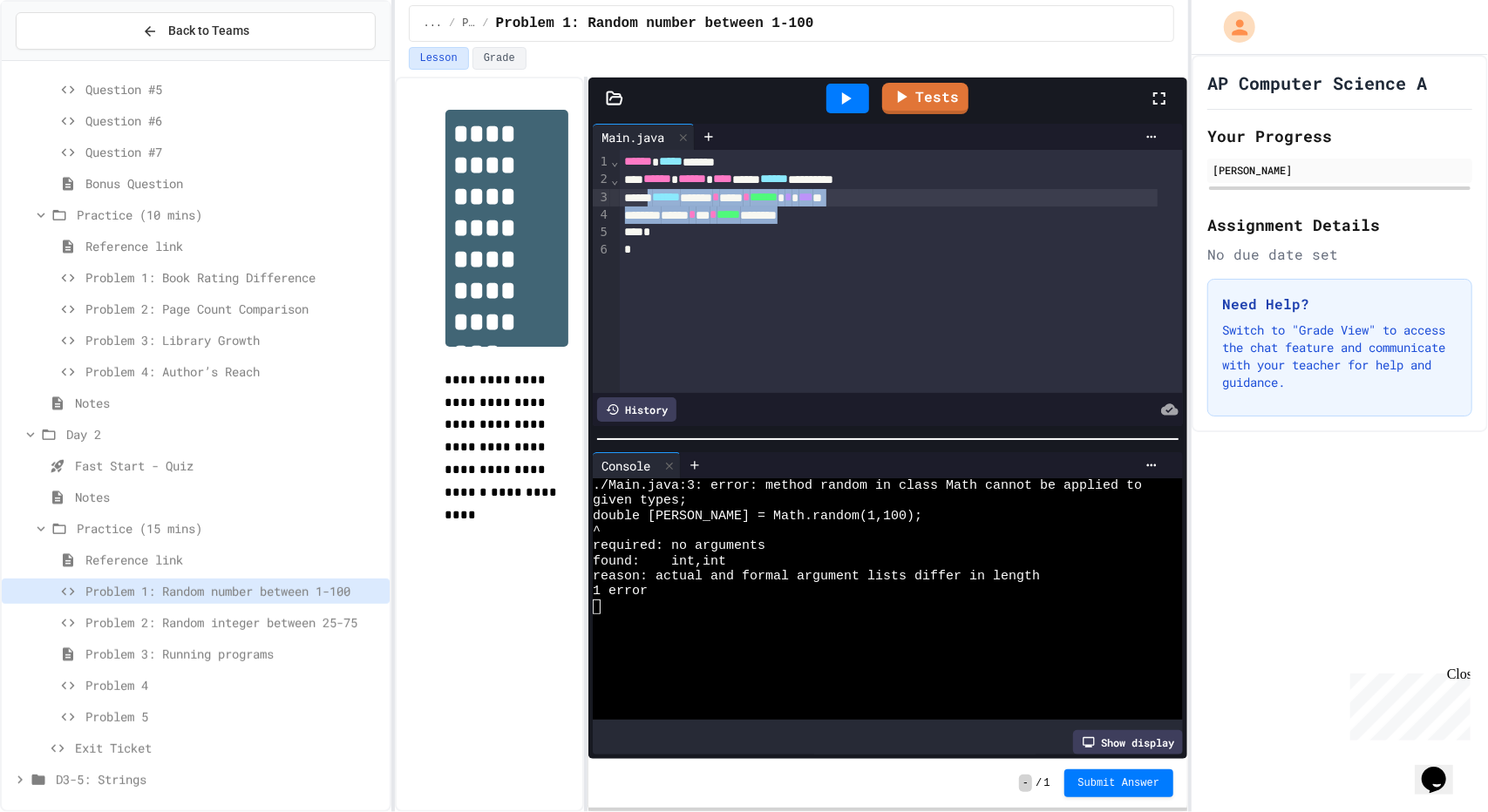
drag, startPoint x: 849, startPoint y: 217, endPoint x: 661, endPoint y: 197, distance: 189.1
click at [661, 197] on div "**********" at bounding box center [902, 271] width 564 height 244
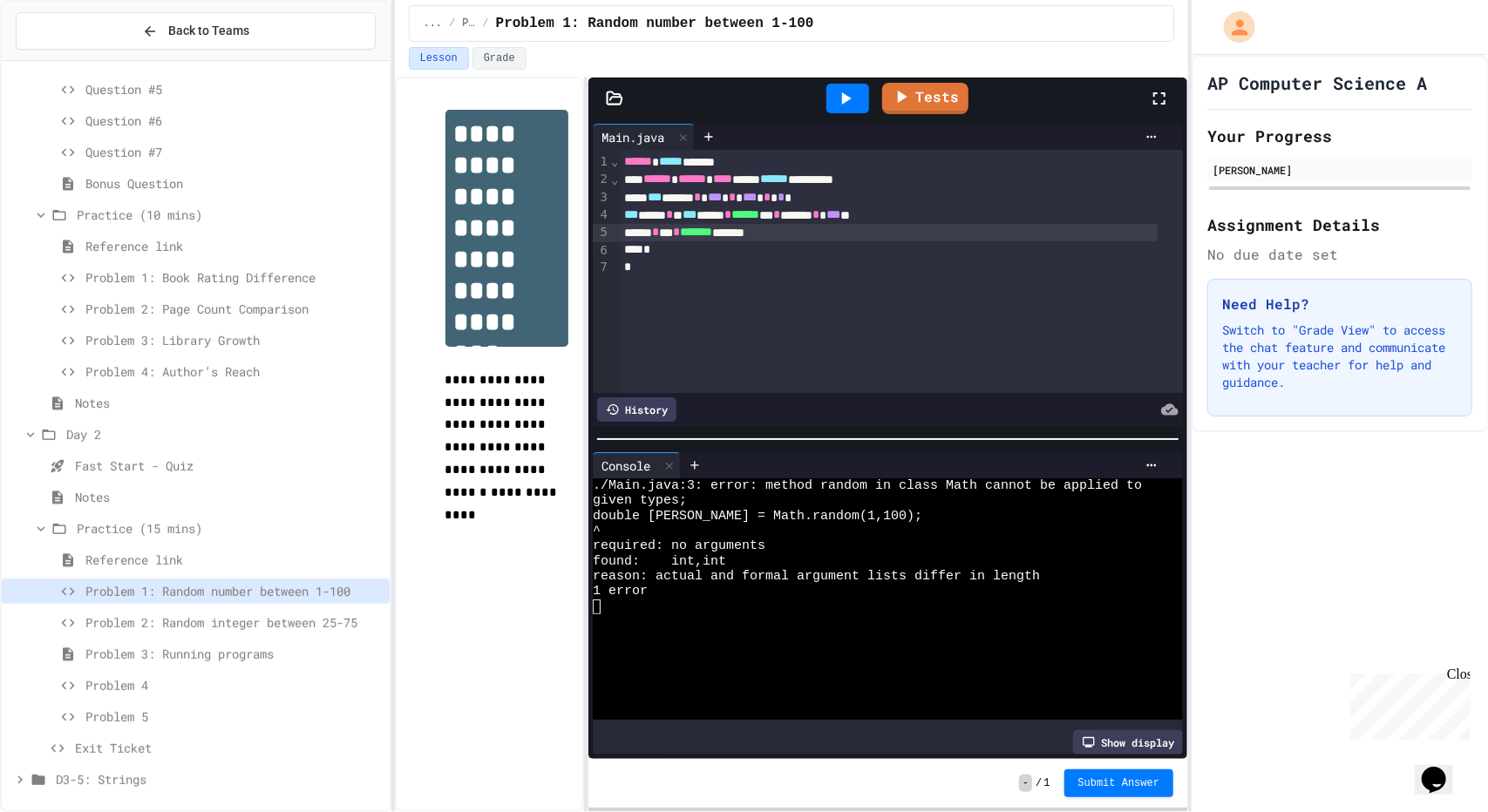
click at [854, 102] on icon at bounding box center [846, 98] width 21 height 21
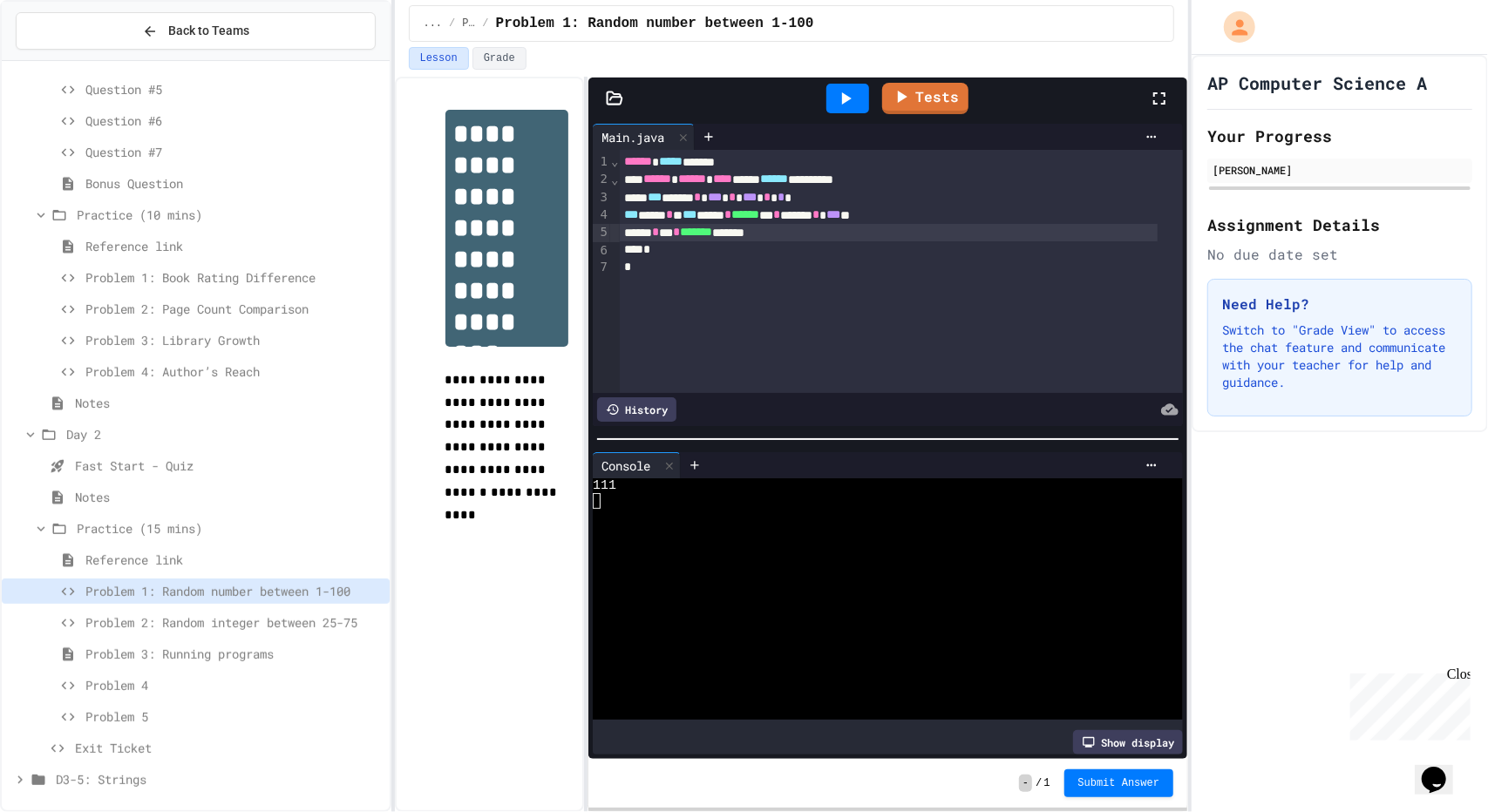
click at [723, 197] on span "***" at bounding box center [715, 197] width 14 height 12
click at [758, 197] on span "***" at bounding box center [750, 197] width 14 height 12
click at [778, 197] on span "*" at bounding box center [775, 197] width 7 height 12
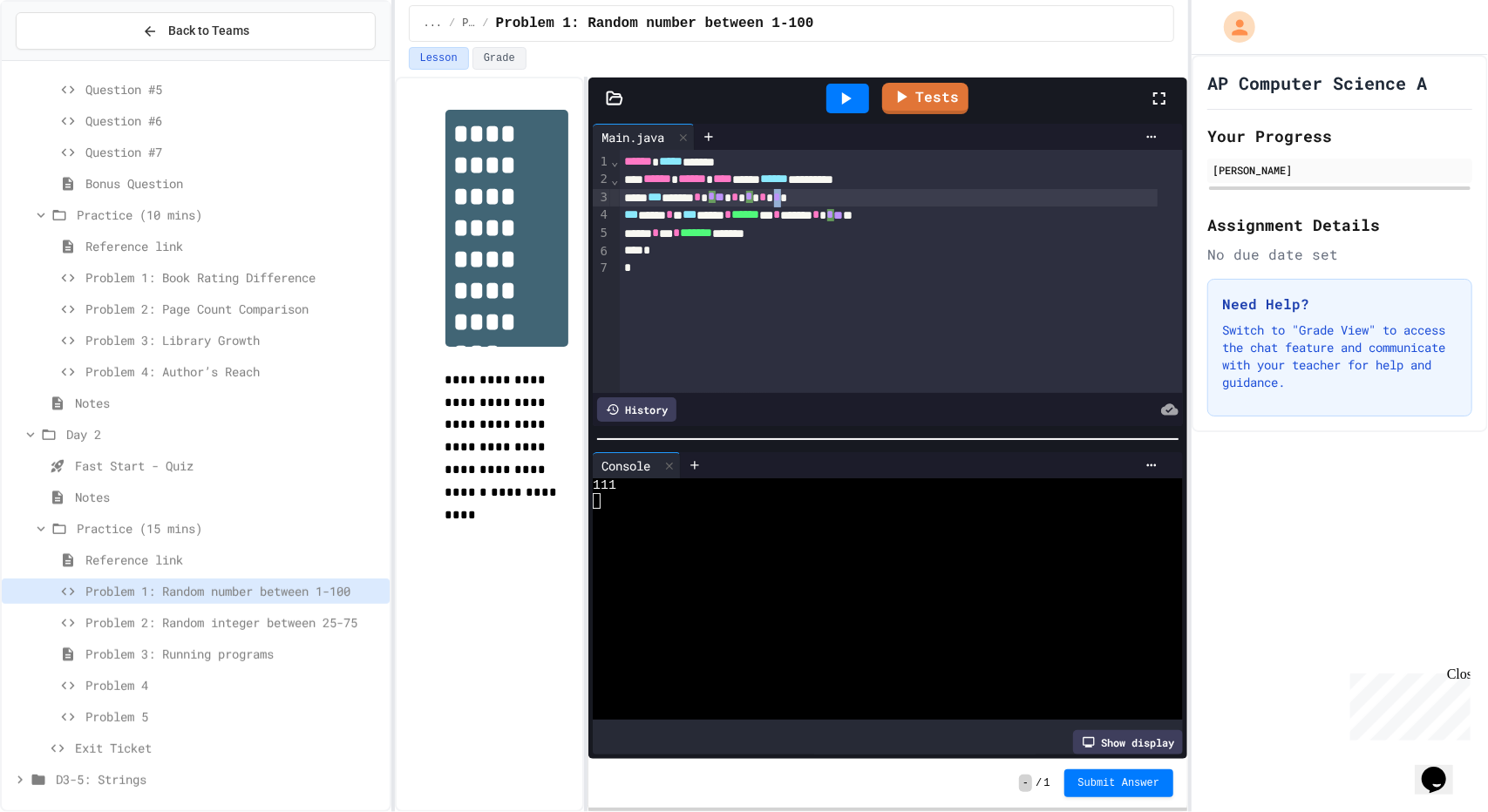
click at [781, 197] on span "*" at bounding box center [778, 197] width 7 height 12
click at [841, 212] on span "***" at bounding box center [834, 214] width 14 height 12
click at [846, 102] on icon at bounding box center [846, 98] width 21 height 21
click at [845, 101] on icon at bounding box center [846, 98] width 9 height 12
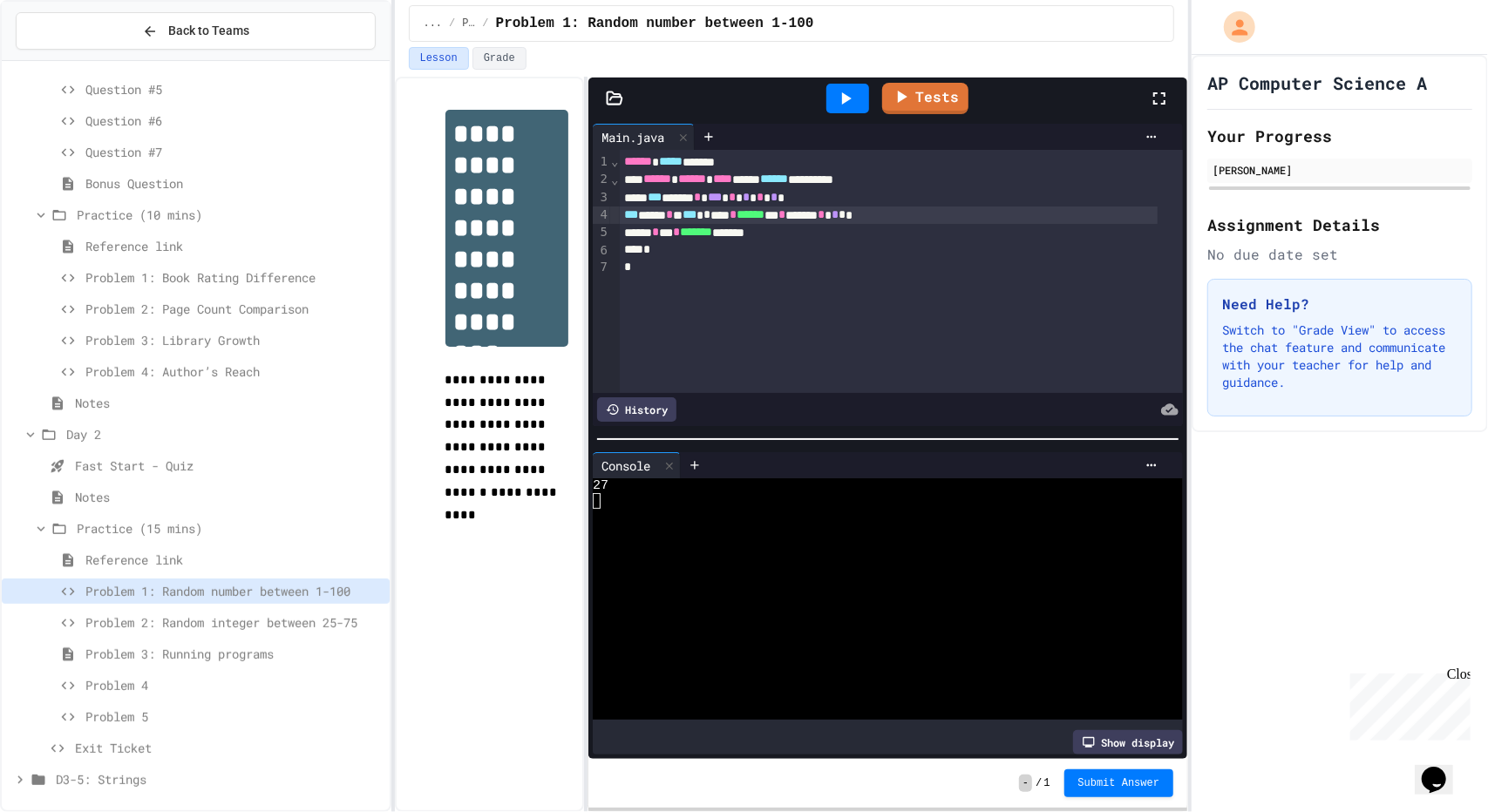
click at [845, 101] on icon at bounding box center [846, 98] width 9 height 12
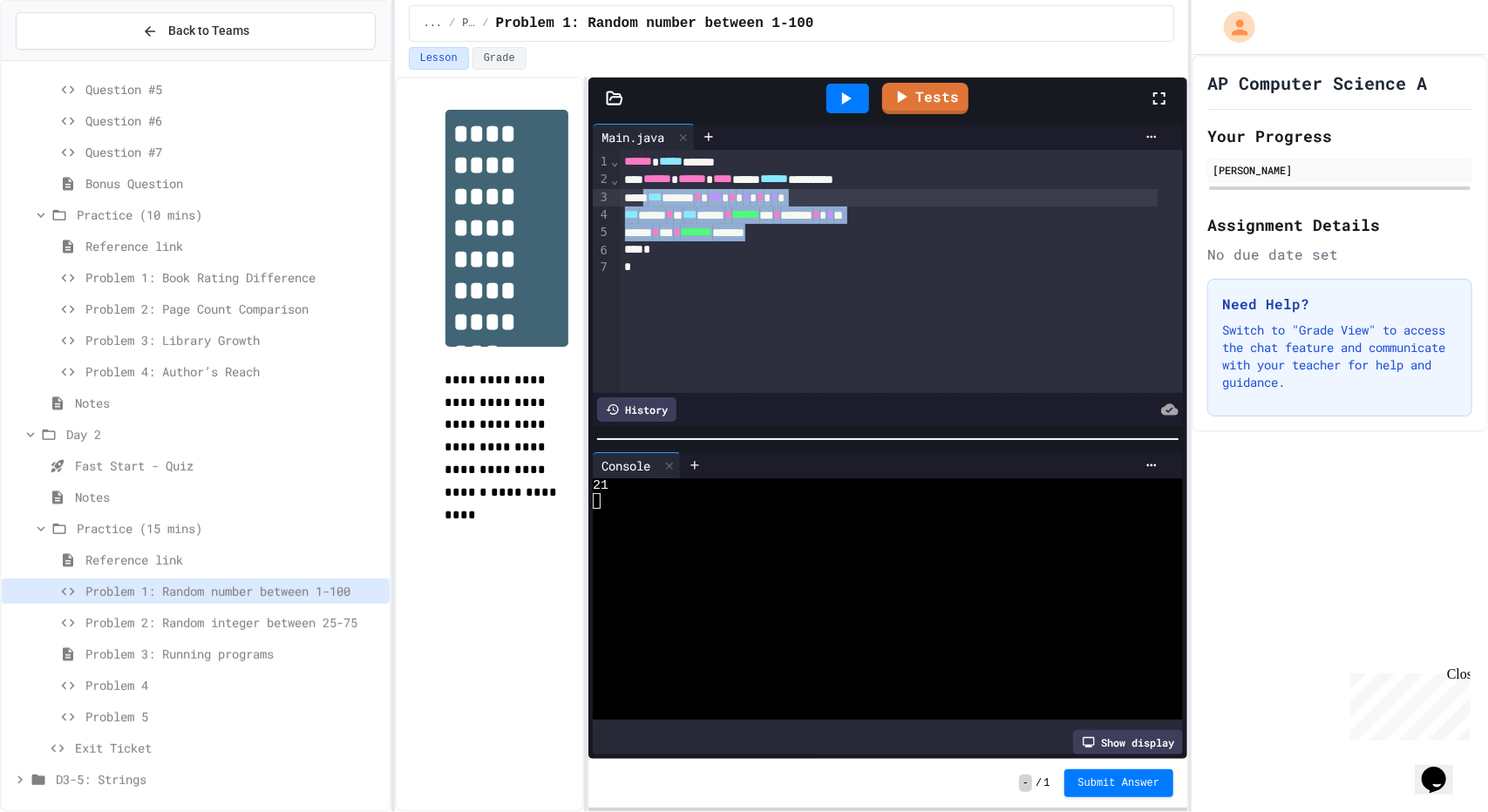
drag, startPoint x: 804, startPoint y: 232, endPoint x: 651, endPoint y: 192, distance: 158.1
click at [651, 192] on div "**********" at bounding box center [902, 271] width 564 height 244
copy div "*** ***** * *** * * * * * *** **** * * *** ****** * ****** ** * ***** * * ** **…"
click at [778, 192] on span "*" at bounding box center [775, 197] width 7 height 12
click at [849, 105] on icon at bounding box center [846, 98] width 21 height 21
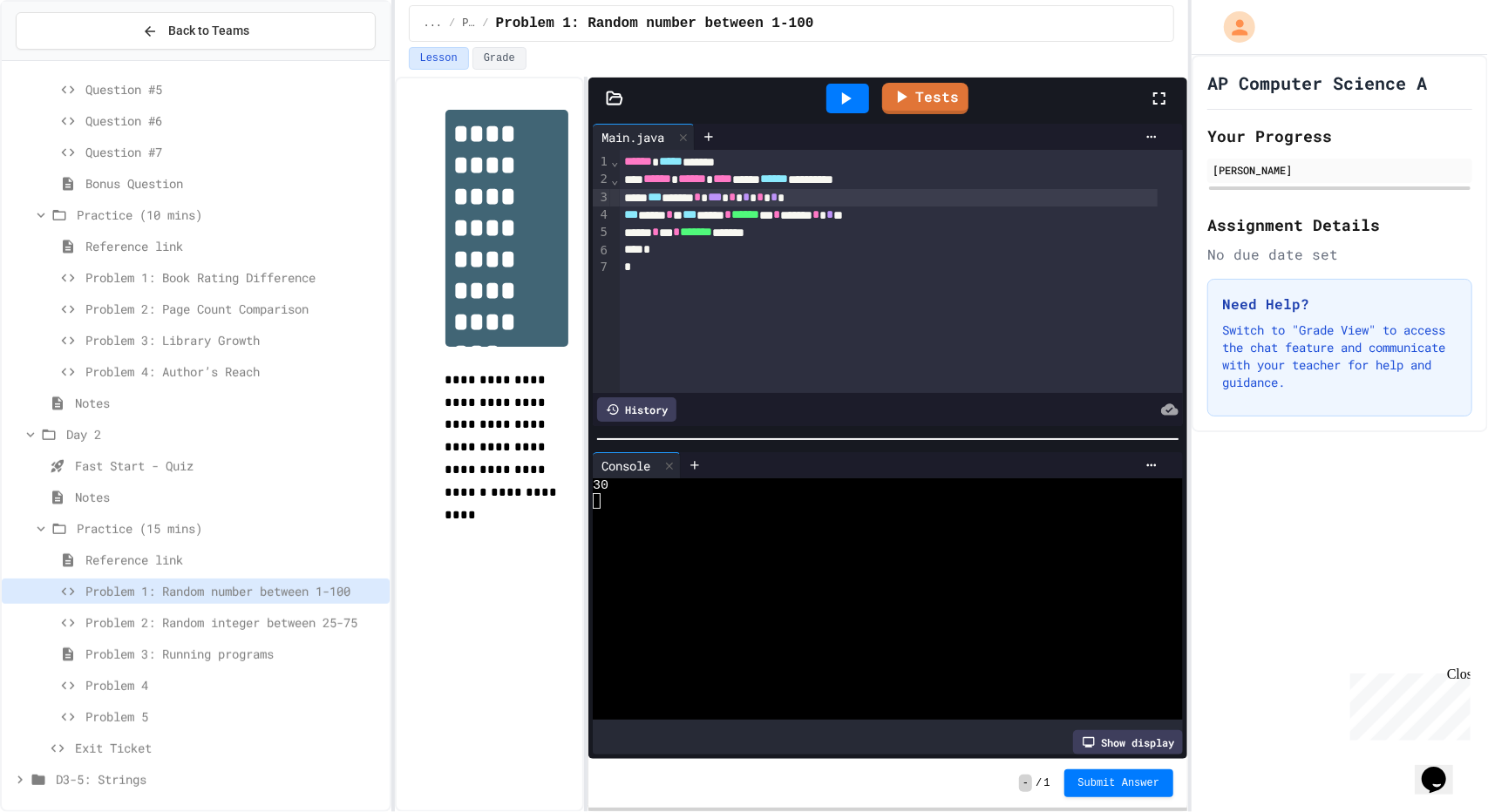
click at [778, 197] on span "*" at bounding box center [775, 197] width 7 height 12
